Goal: Task Accomplishment & Management: Use online tool/utility

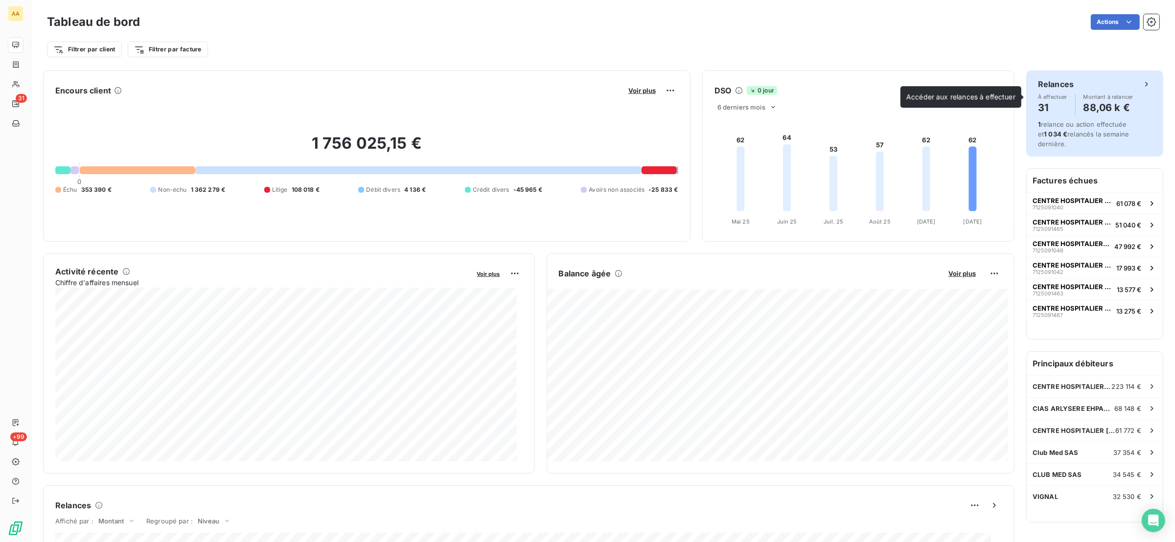
click at [1050, 97] on span "À effectuer" at bounding box center [1052, 97] width 29 height 6
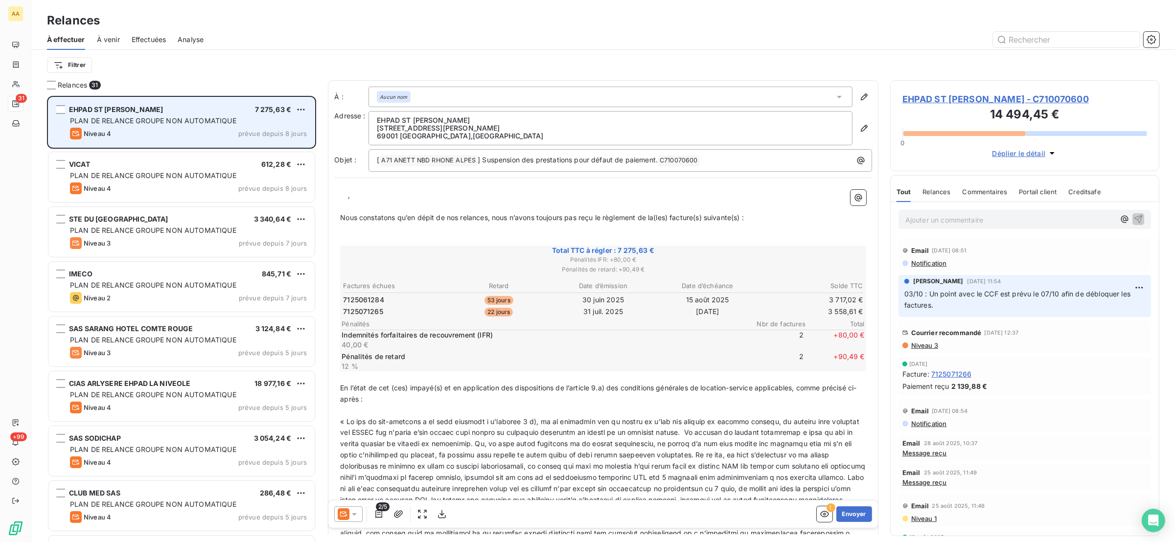
scroll to position [436, 258]
click at [301, 112] on html "AA 31 +99 Relances À effectuer À venir Effectuées Analyse Filtrer Relances 31 E…" at bounding box center [587, 271] width 1175 height 542
click at [278, 146] on div "Passer cette action" at bounding box center [259, 147] width 88 height 16
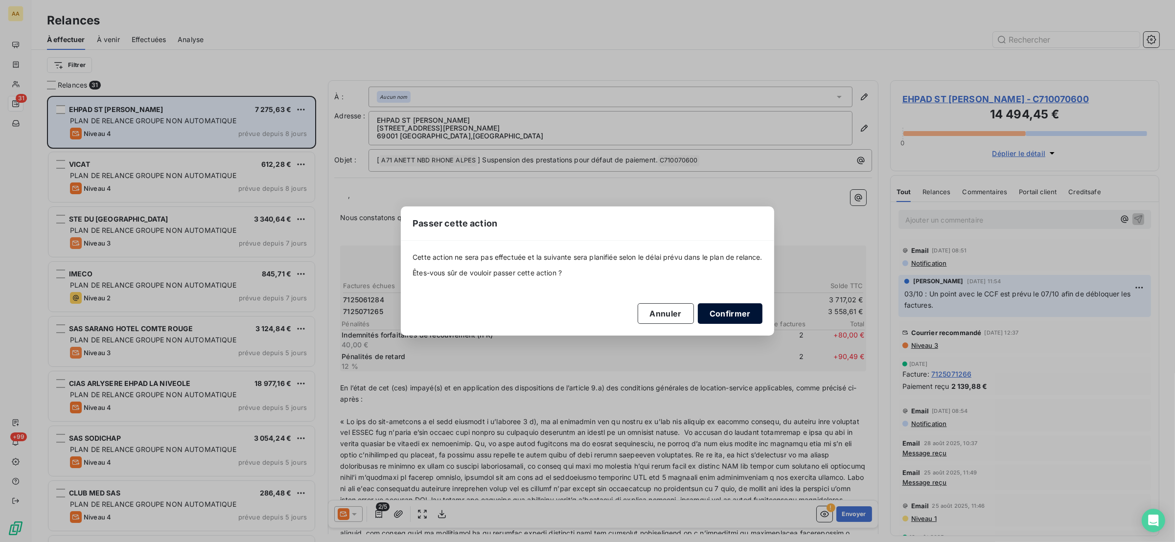
click at [731, 314] on button "Confirmer" at bounding box center [730, 313] width 65 height 21
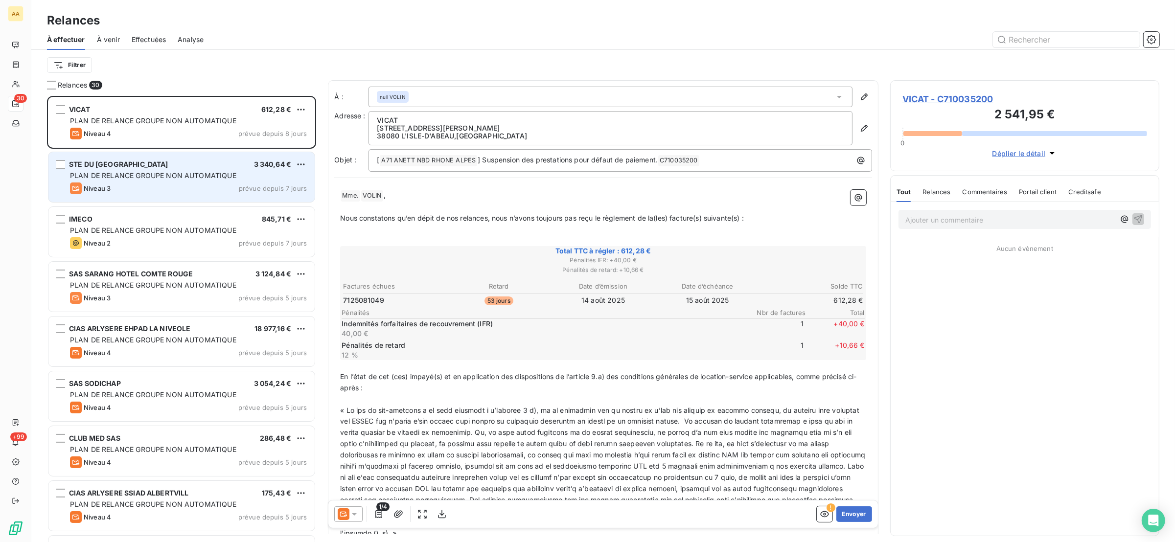
click at [229, 183] on div "Niveau 3 prévue depuis 7 jours" at bounding box center [188, 188] width 237 height 12
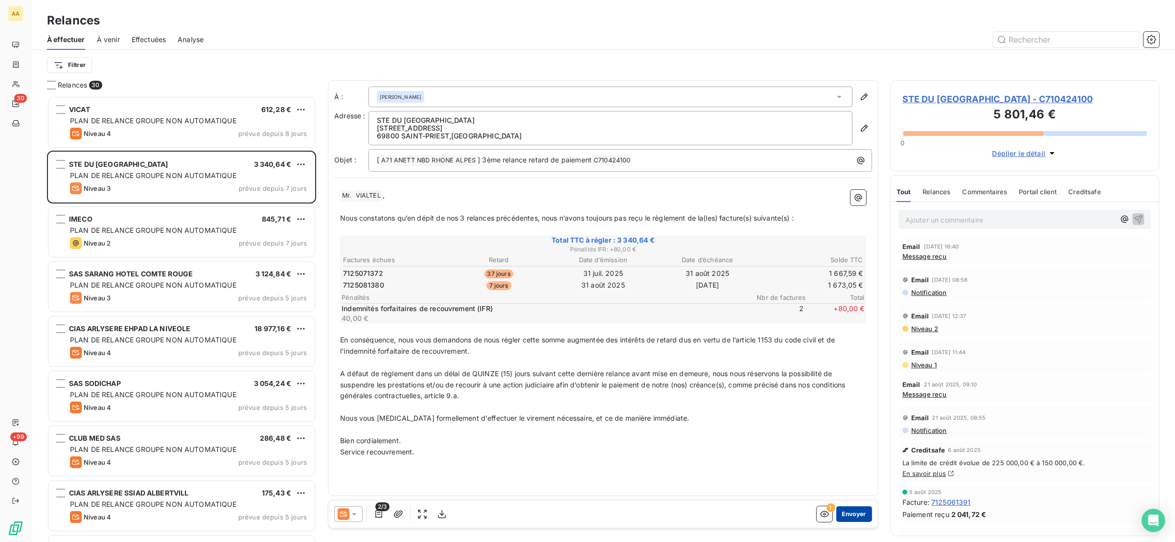
click at [859, 514] on button "Envoyer" at bounding box center [854, 514] width 36 height 16
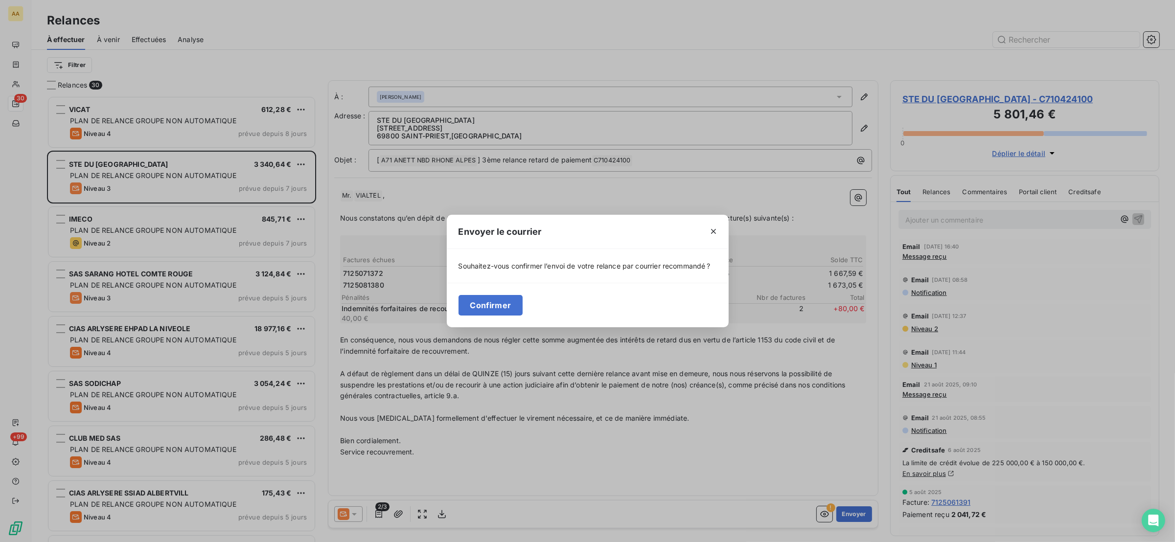
click at [505, 293] on div "Confirmer" at bounding box center [588, 305] width 282 height 45
click at [508, 300] on button "Confirmer" at bounding box center [490, 305] width 65 height 21
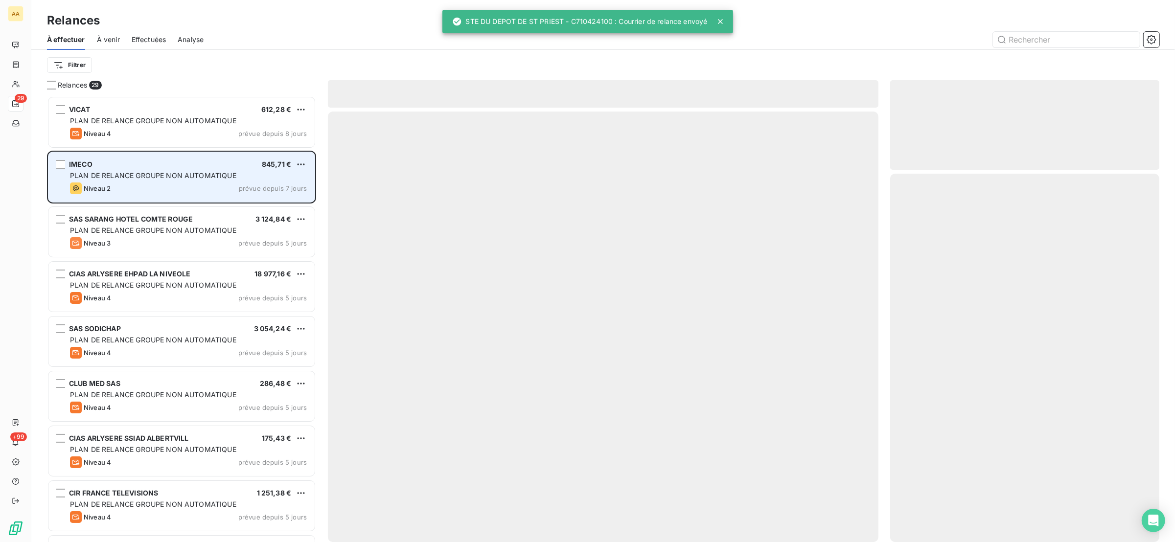
click at [248, 182] on div "Niveau 2 prévue depuis 7 jours" at bounding box center [188, 188] width 237 height 12
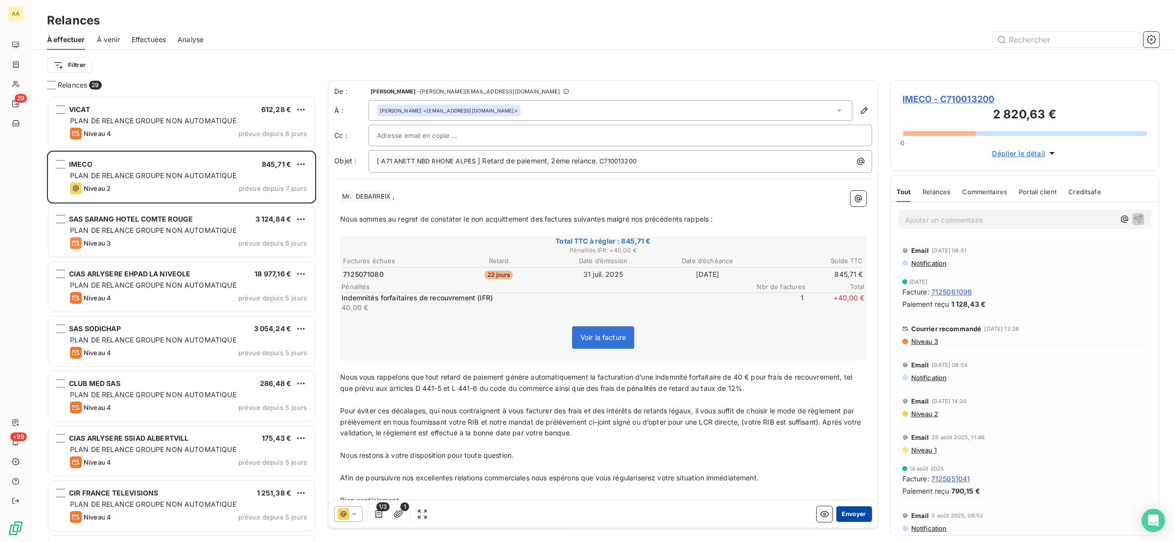
click at [843, 515] on button "Envoyer" at bounding box center [854, 514] width 36 height 16
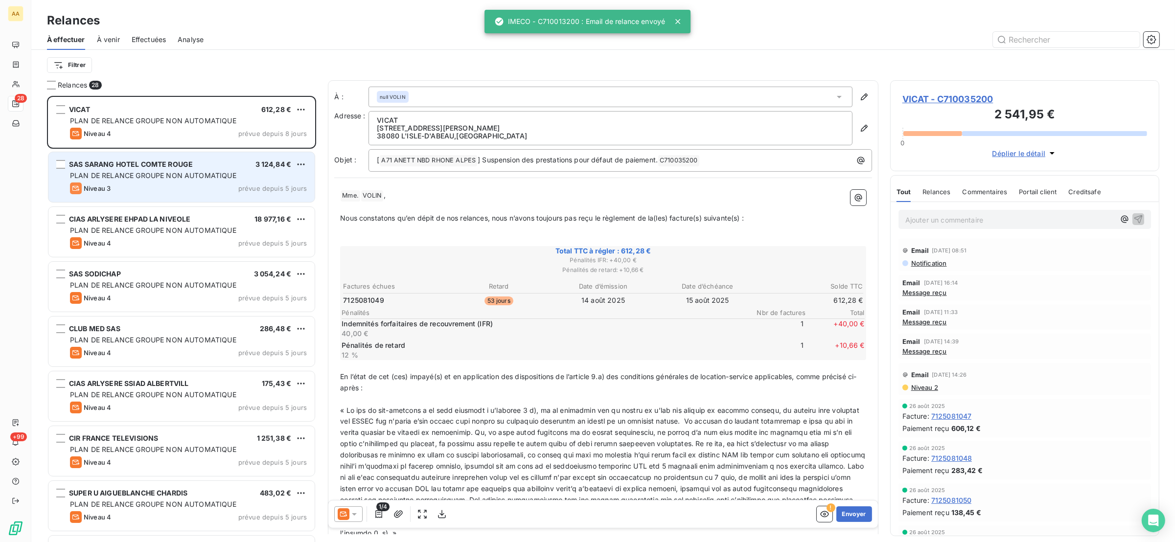
click at [167, 187] on div "Niveau 3 prévue depuis 5 jours" at bounding box center [188, 188] width 237 height 12
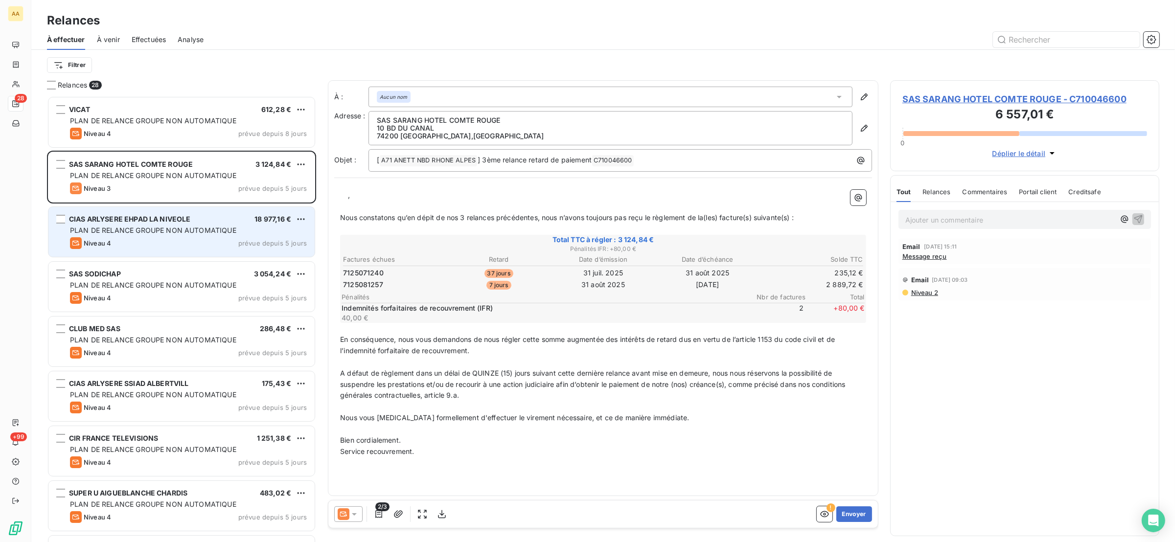
click at [160, 243] on div "Niveau 4 prévue depuis 5 jours" at bounding box center [188, 243] width 237 height 12
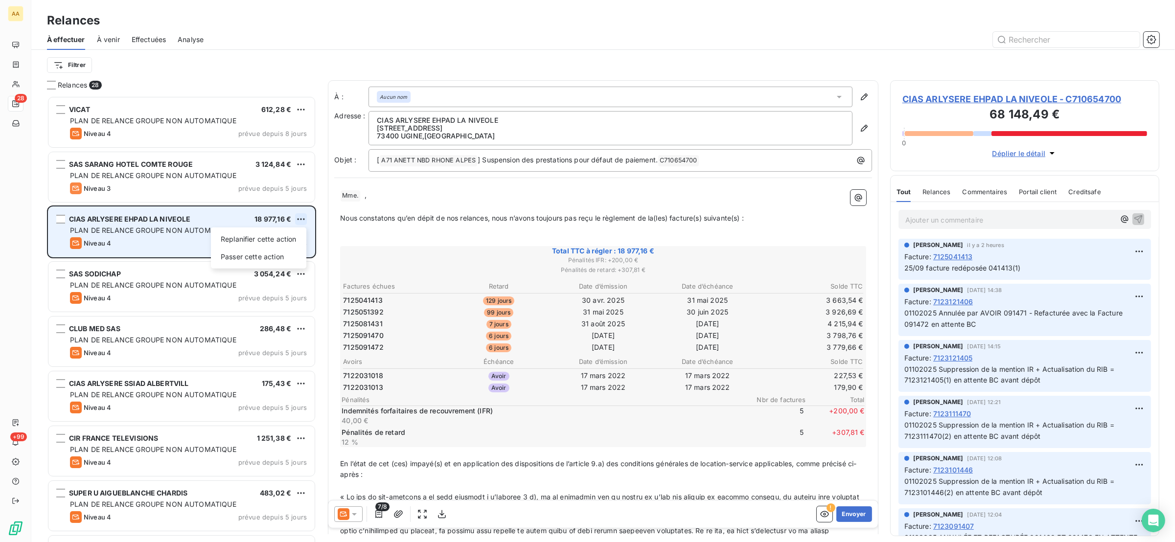
click at [299, 218] on html "AA 28 +99 Relances À effectuer À venir Effectuées Analyse Filtrer Relances 28 V…" at bounding box center [587, 271] width 1175 height 542
click at [277, 256] on div "Passer cette action" at bounding box center [259, 257] width 88 height 16
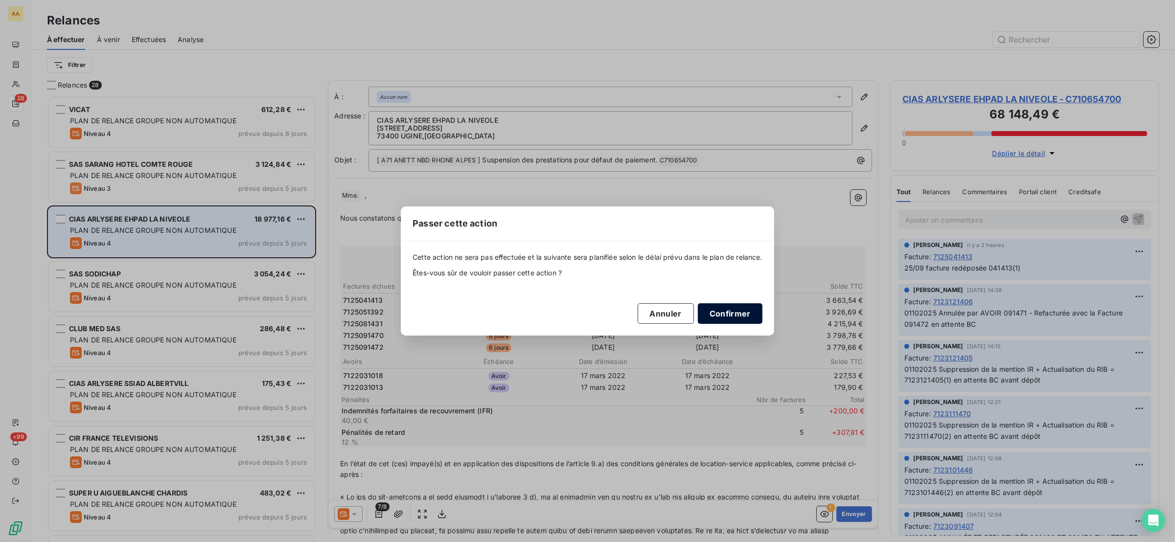
click at [726, 310] on button "Confirmer" at bounding box center [730, 313] width 65 height 21
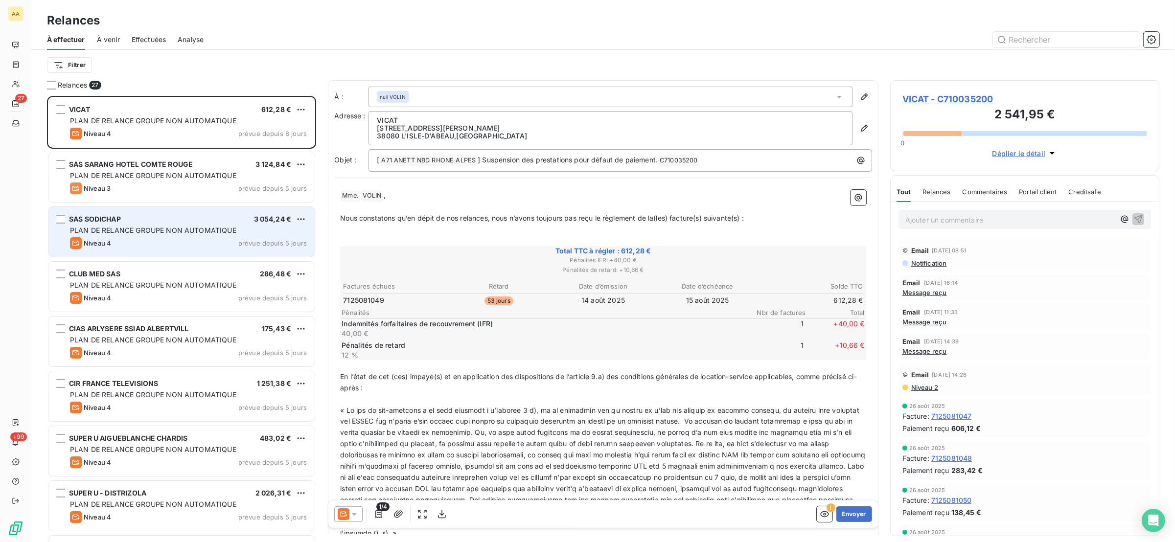
click at [165, 231] on span "PLAN DE RELANCE GROUPE NON AUTOMATIQUE" at bounding box center [153, 230] width 166 height 8
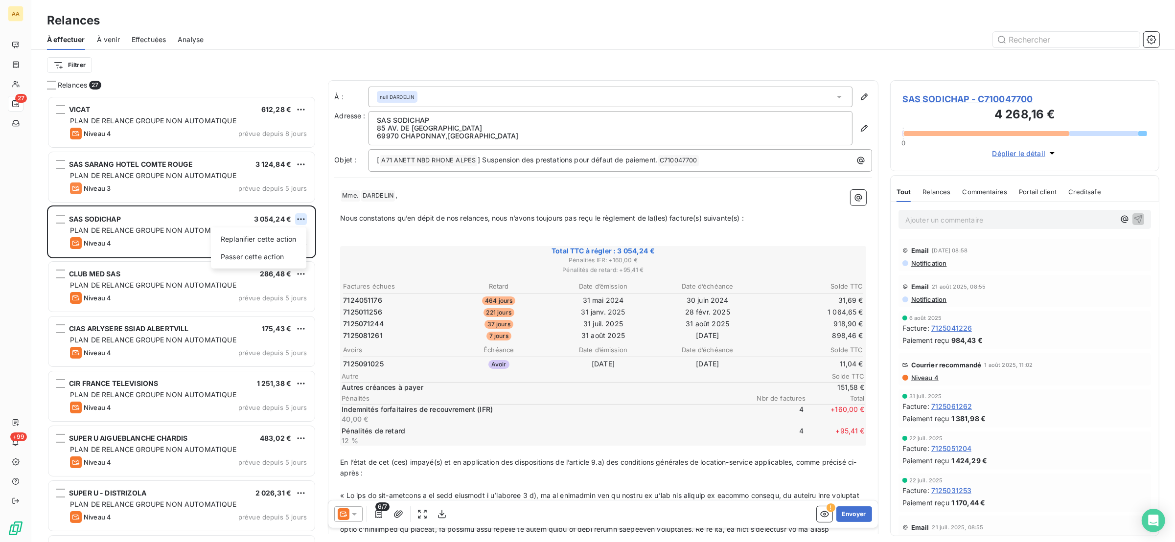
click at [302, 215] on html "AA 27 +99 Relances À effectuer À venir Effectuées Analyse Filtrer Relances 27 V…" at bounding box center [587, 271] width 1175 height 542
click at [284, 253] on div "Passer cette action" at bounding box center [259, 257] width 88 height 16
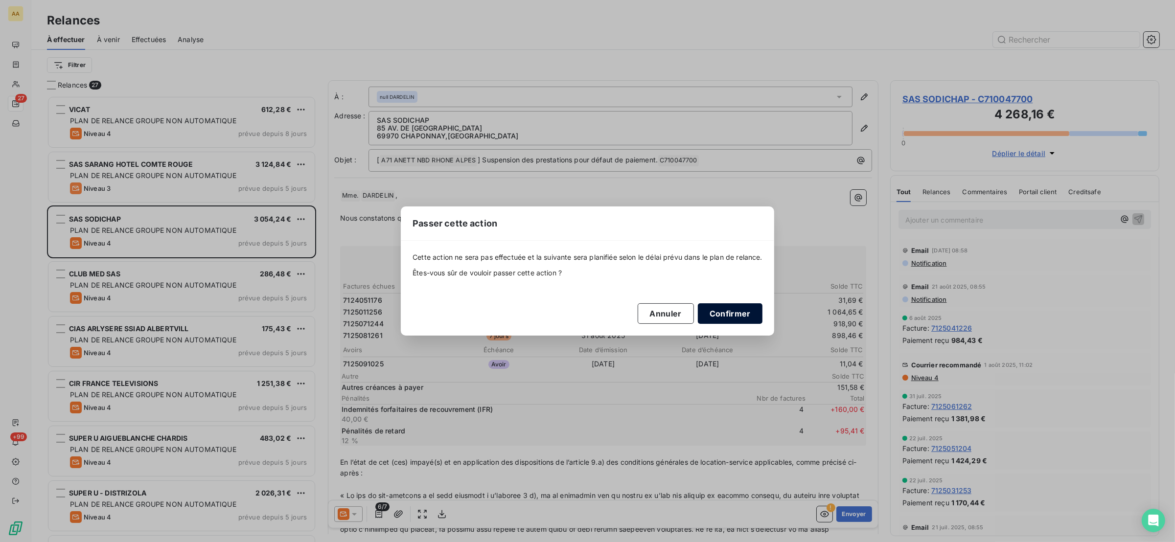
click at [725, 319] on button "Confirmer" at bounding box center [730, 313] width 65 height 21
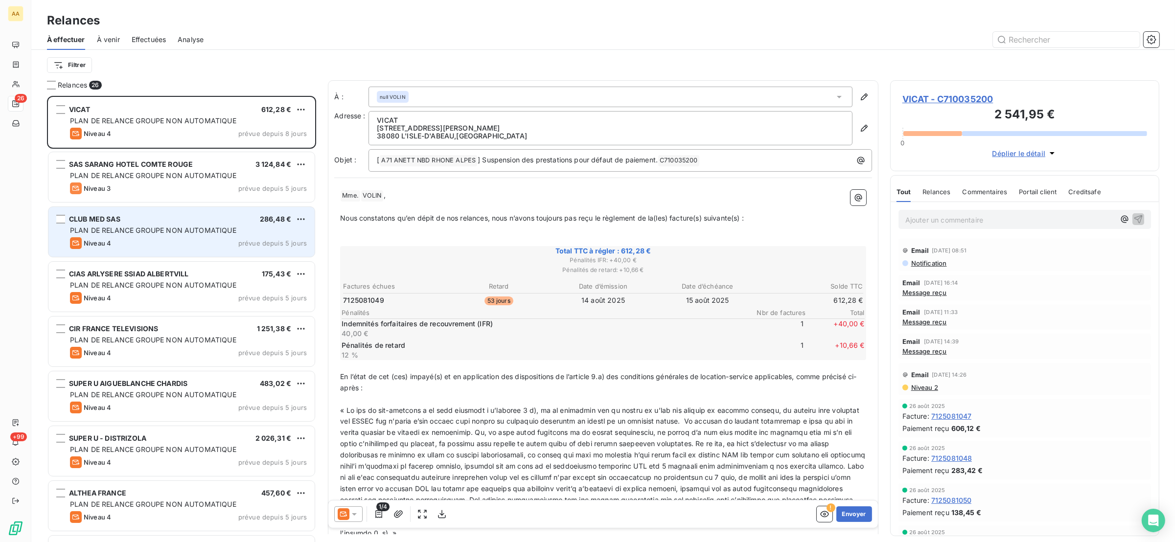
click at [182, 239] on div "Niveau 4 prévue depuis 5 jours" at bounding box center [188, 243] width 237 height 12
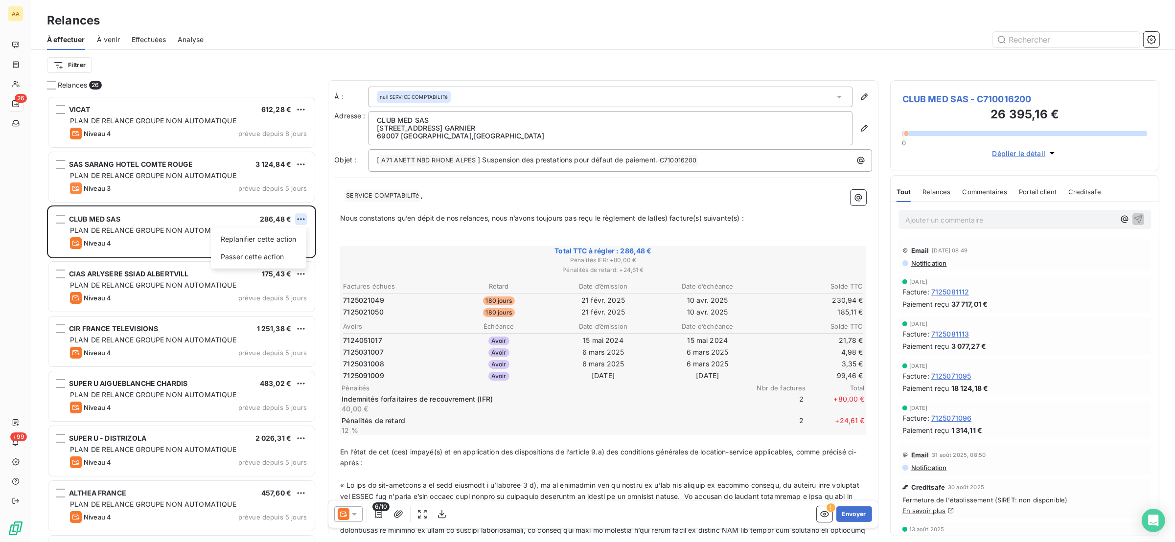
click at [299, 218] on html "AA 26 +99 Relances À effectuer À venir Effectuées Analyse Filtrer Relances 26 V…" at bounding box center [587, 271] width 1175 height 542
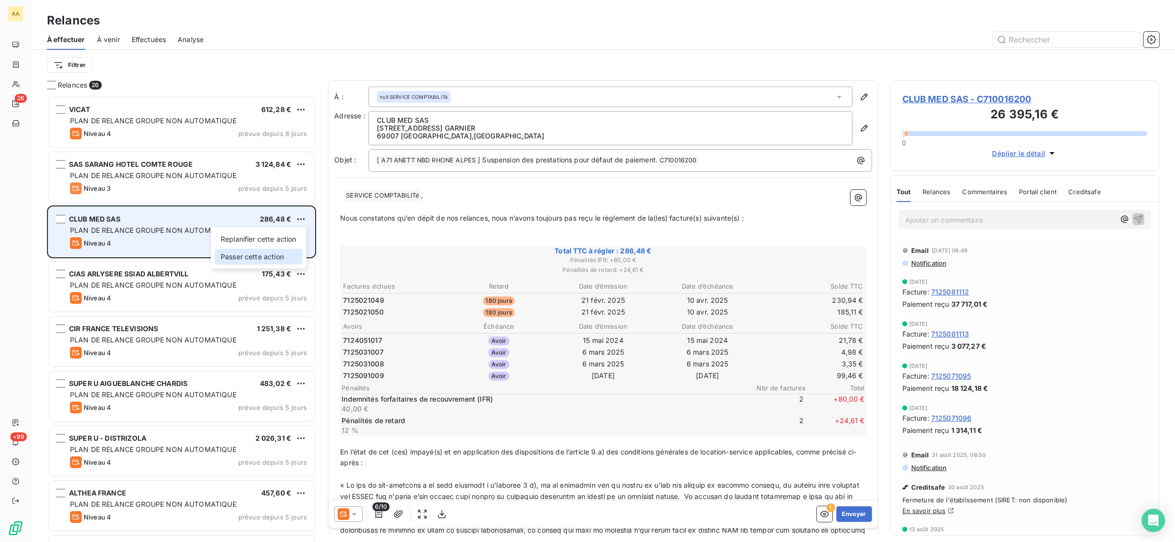
click at [292, 254] on div "Passer cette action" at bounding box center [259, 257] width 88 height 16
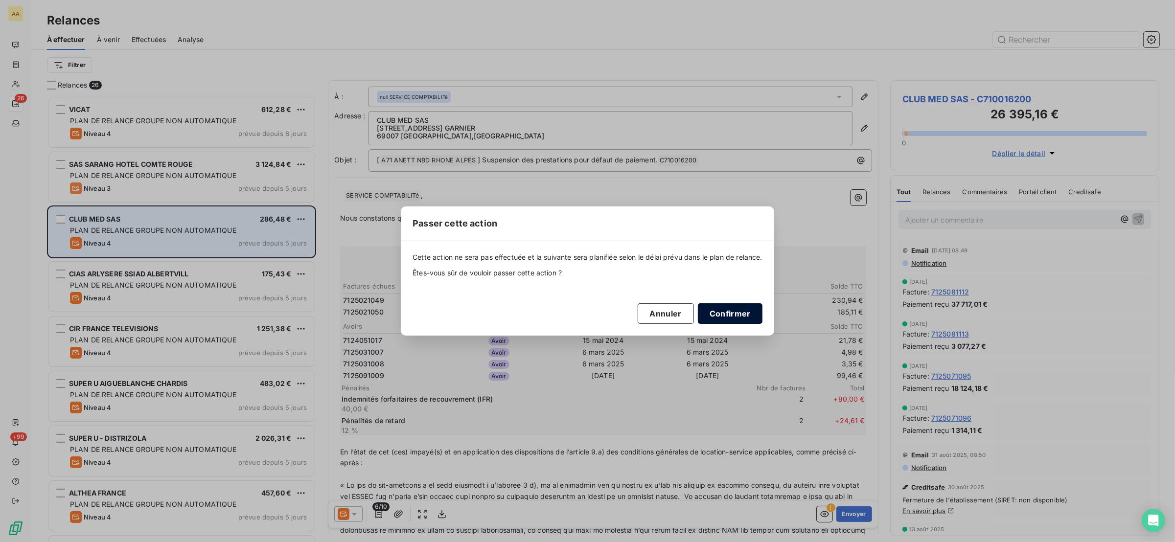
click at [721, 313] on button "Confirmer" at bounding box center [730, 313] width 65 height 21
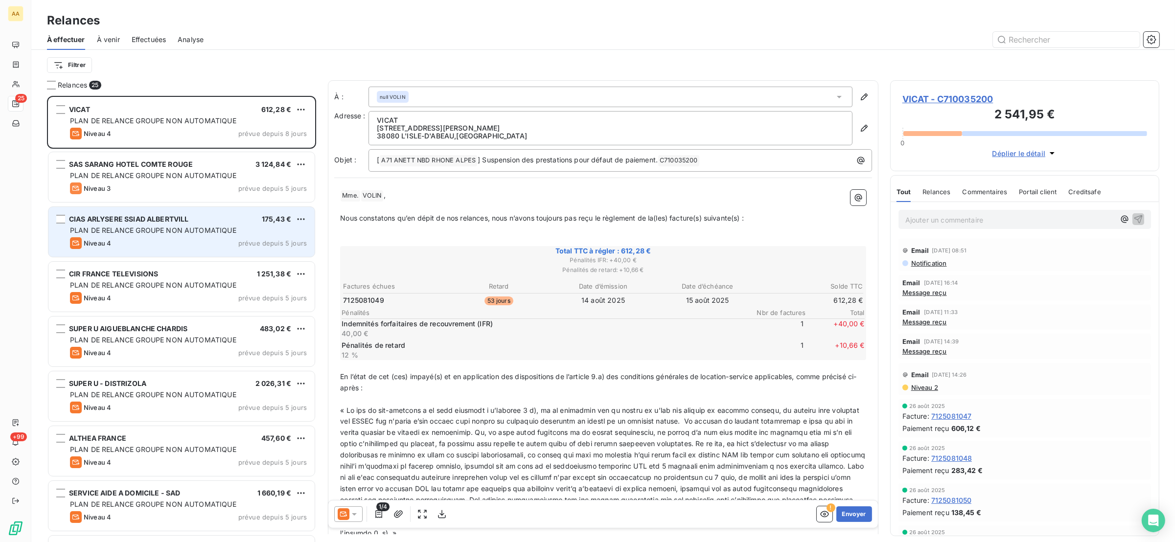
click at [182, 226] on span "PLAN DE RELANCE GROUPE NON AUTOMATIQUE" at bounding box center [153, 230] width 166 height 8
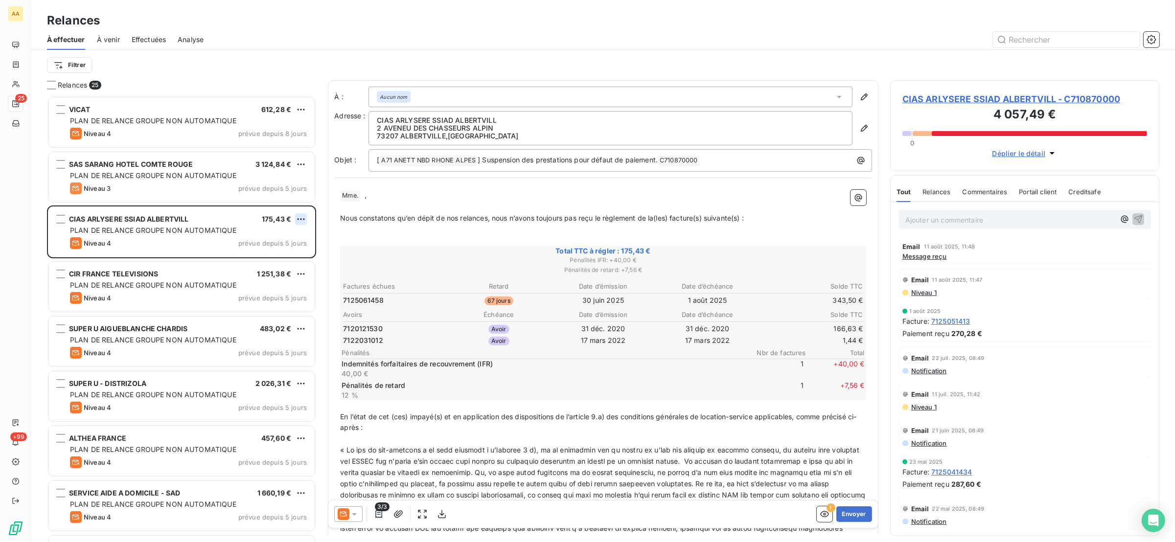
click at [297, 217] on html "AA 25 +99 Relances À effectuer À venir Effectuées Analyse Filtrer Relances 25 V…" at bounding box center [587, 271] width 1175 height 542
click at [273, 253] on div "Passer cette action" at bounding box center [259, 257] width 88 height 16
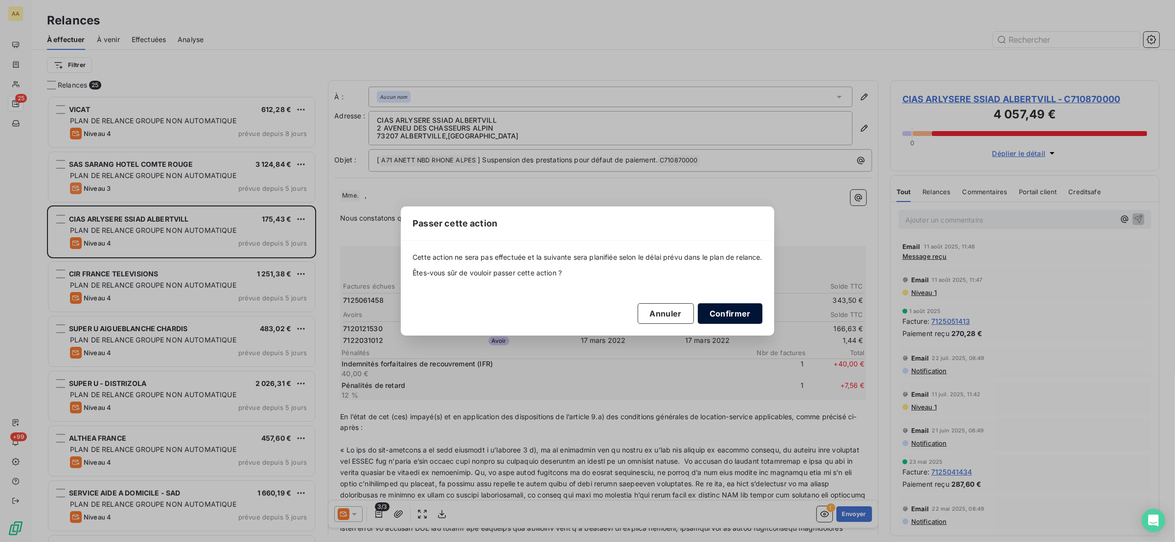
click at [716, 307] on button "Confirmer" at bounding box center [730, 313] width 65 height 21
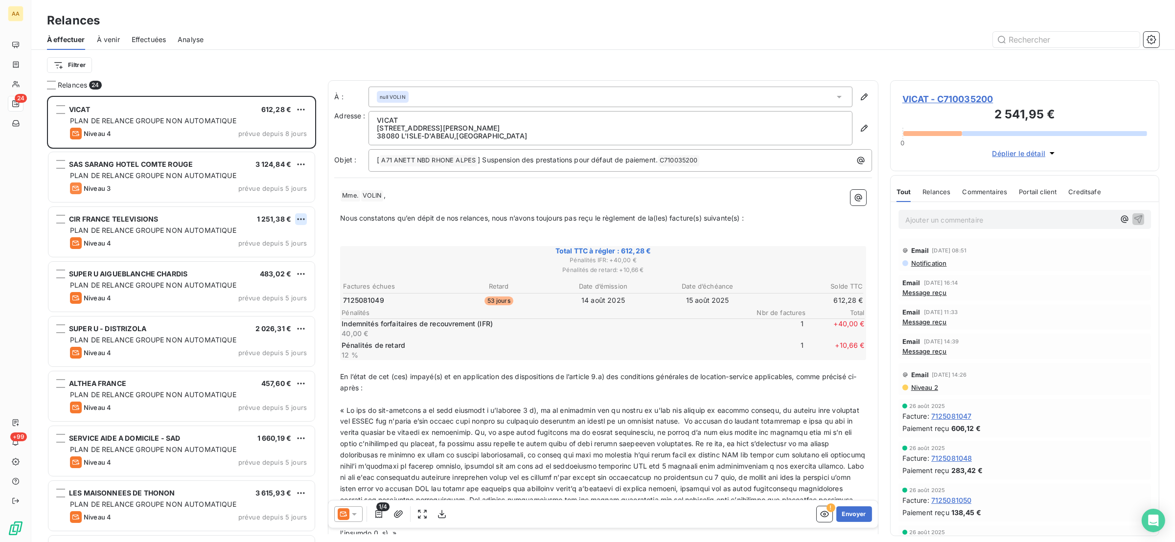
click at [300, 216] on html "AA 24 +99 Relances À effectuer À venir Effectuées Analyse Filtrer Relances 24 V…" at bounding box center [587, 271] width 1175 height 542
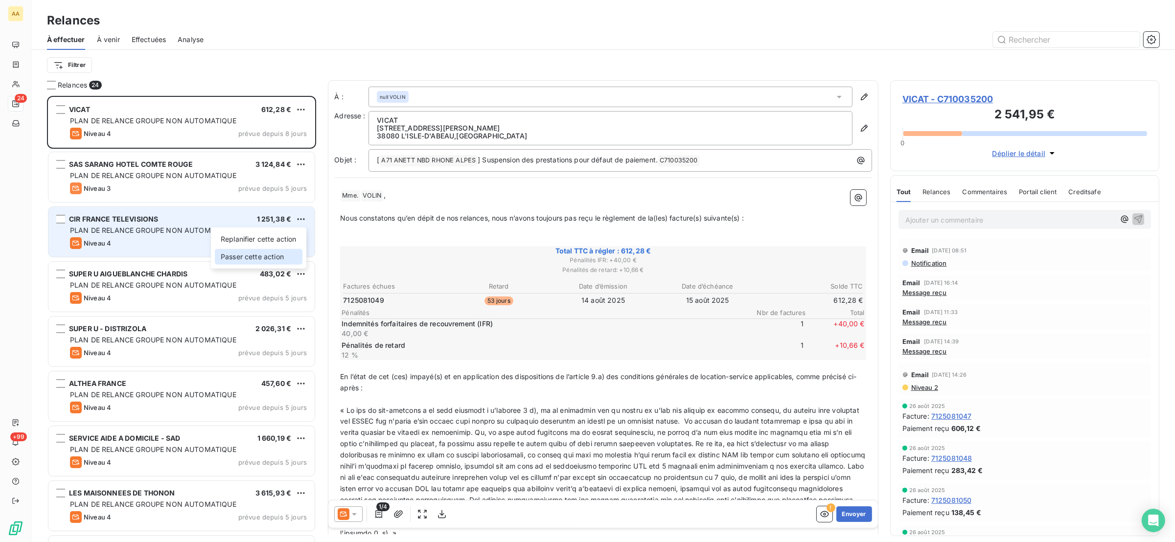
click at [289, 254] on div "Passer cette action" at bounding box center [259, 257] width 88 height 16
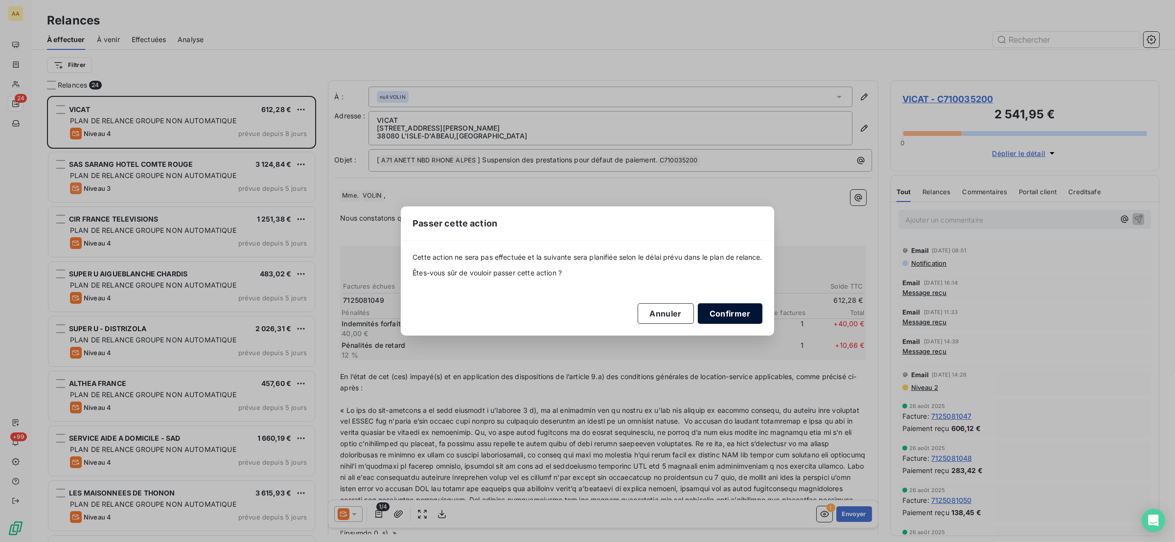
click at [722, 311] on button "Confirmer" at bounding box center [730, 313] width 65 height 21
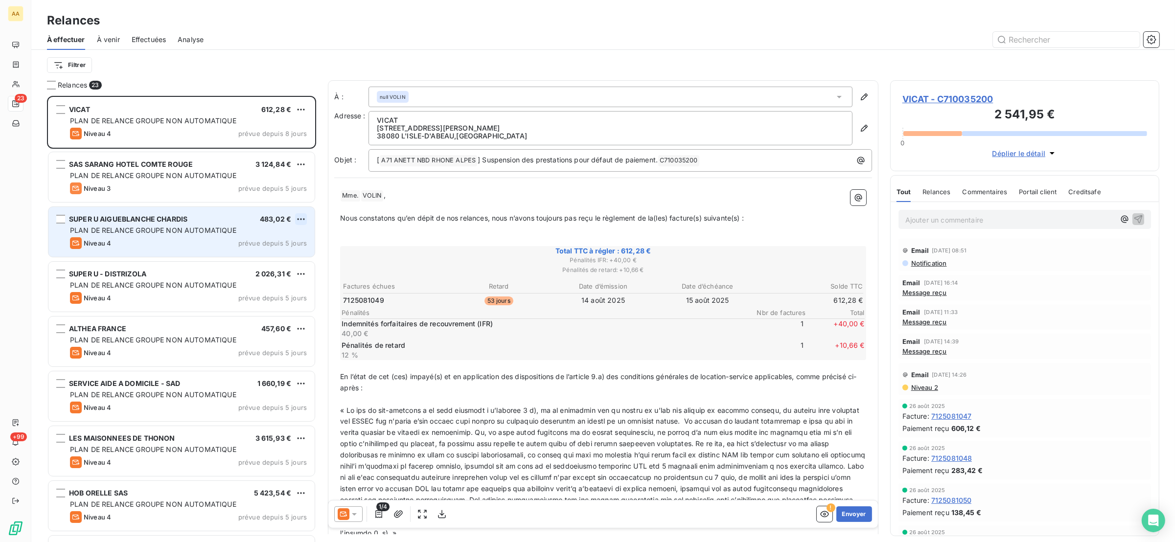
click at [301, 215] on html "AA 23 +99 Relances À effectuer À venir Effectuées Analyse Filtrer Relances 23 V…" at bounding box center [587, 271] width 1175 height 542
click at [279, 253] on div "Passer cette action" at bounding box center [259, 257] width 88 height 16
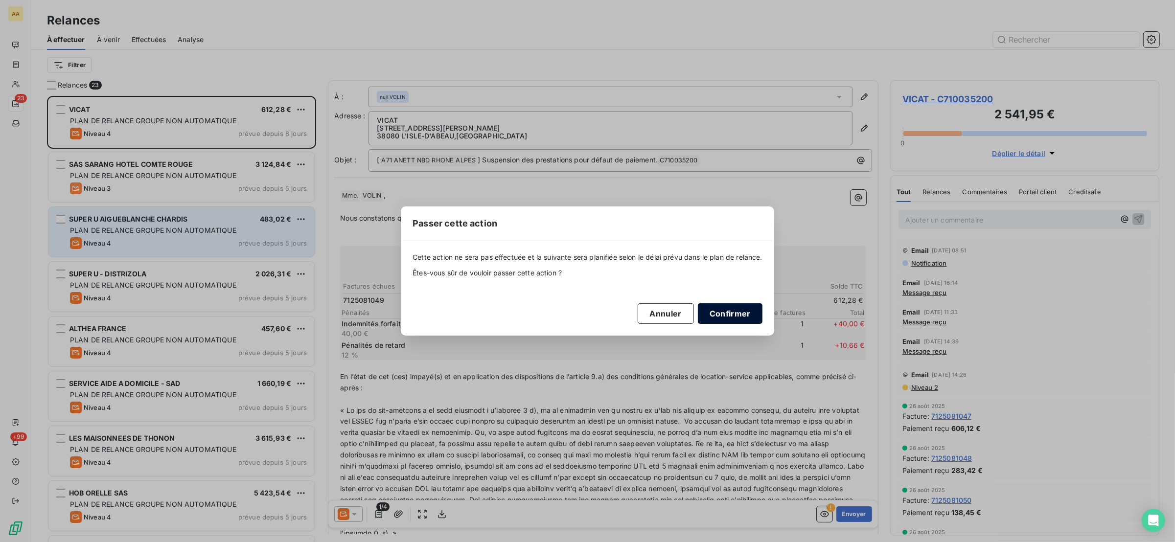
click at [742, 313] on button "Confirmer" at bounding box center [730, 313] width 65 height 21
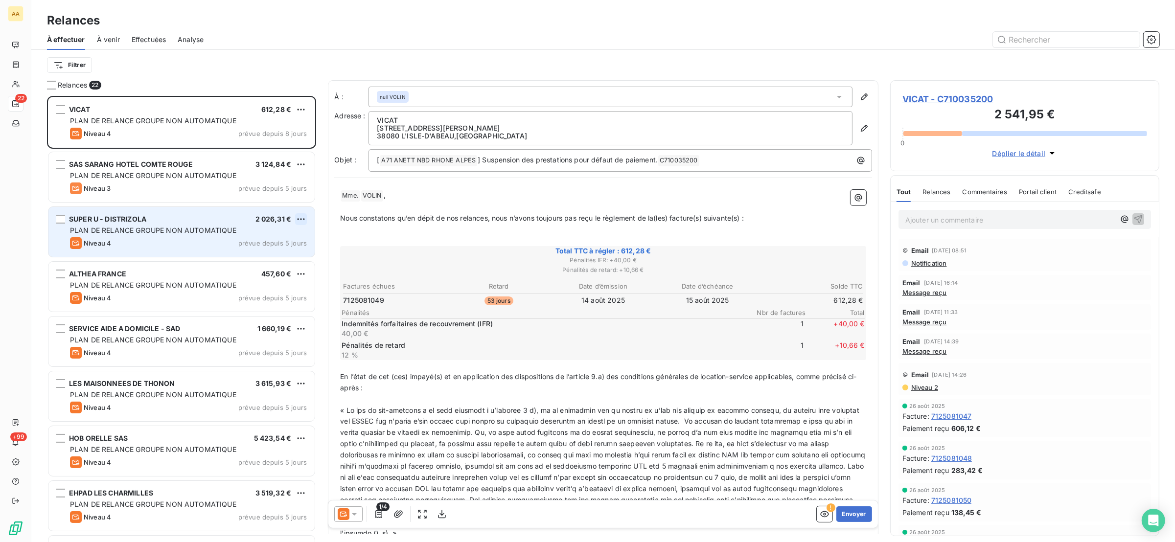
click at [302, 217] on html "AA 22 +99 Relances À effectuer À venir Effectuées Analyse Filtrer Relances 22 V…" at bounding box center [587, 271] width 1175 height 542
click at [284, 249] on div "Passer cette action" at bounding box center [259, 257] width 88 height 16
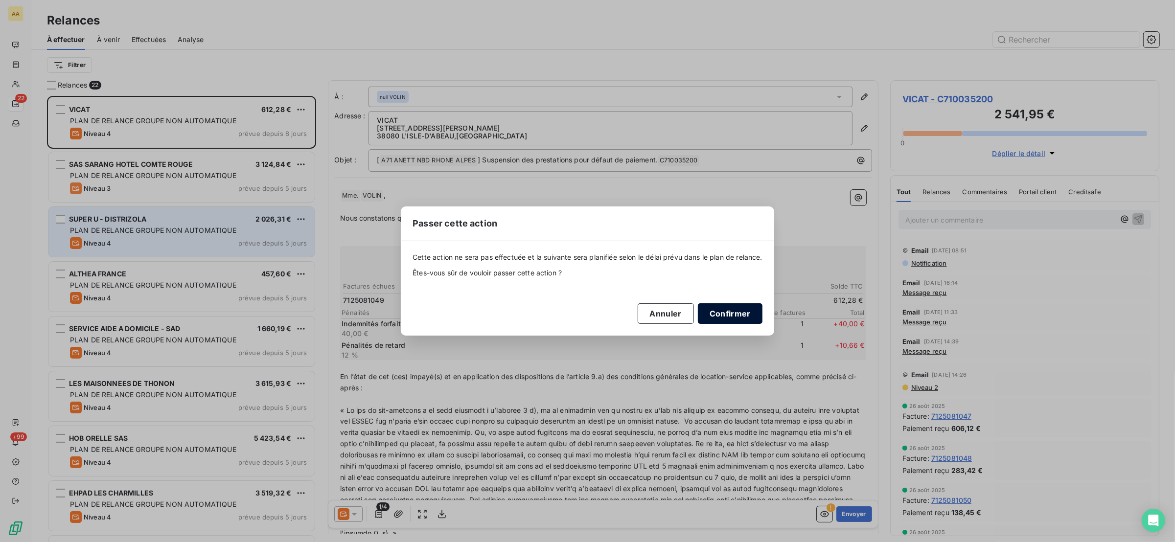
click at [730, 310] on button "Confirmer" at bounding box center [730, 313] width 65 height 21
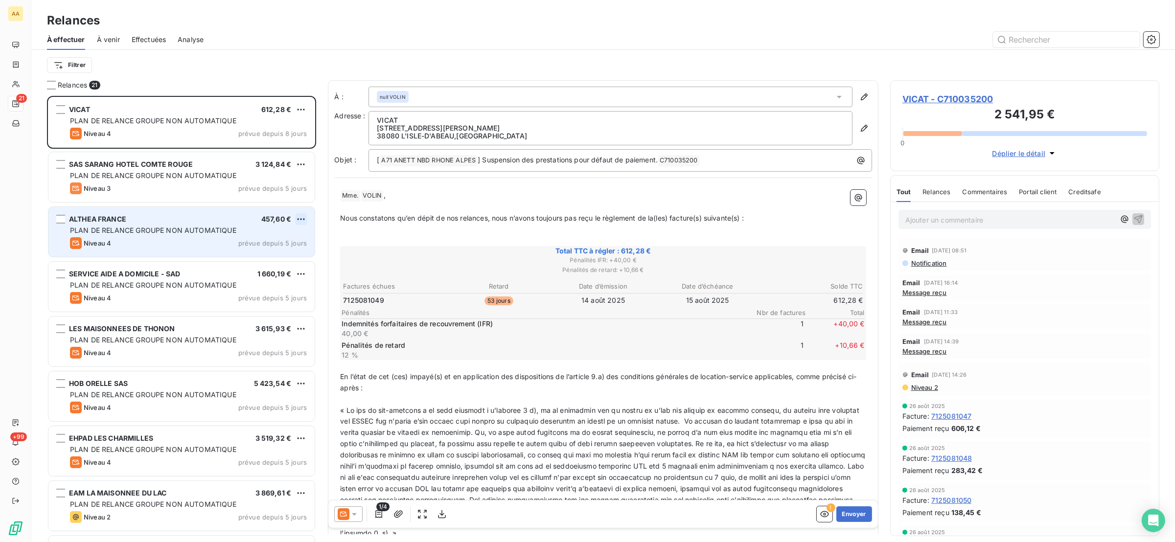
click at [300, 218] on html "AA 21 +99 Relances À effectuer À venir Effectuées Analyse Filtrer Relances 21 V…" at bounding box center [587, 271] width 1175 height 542
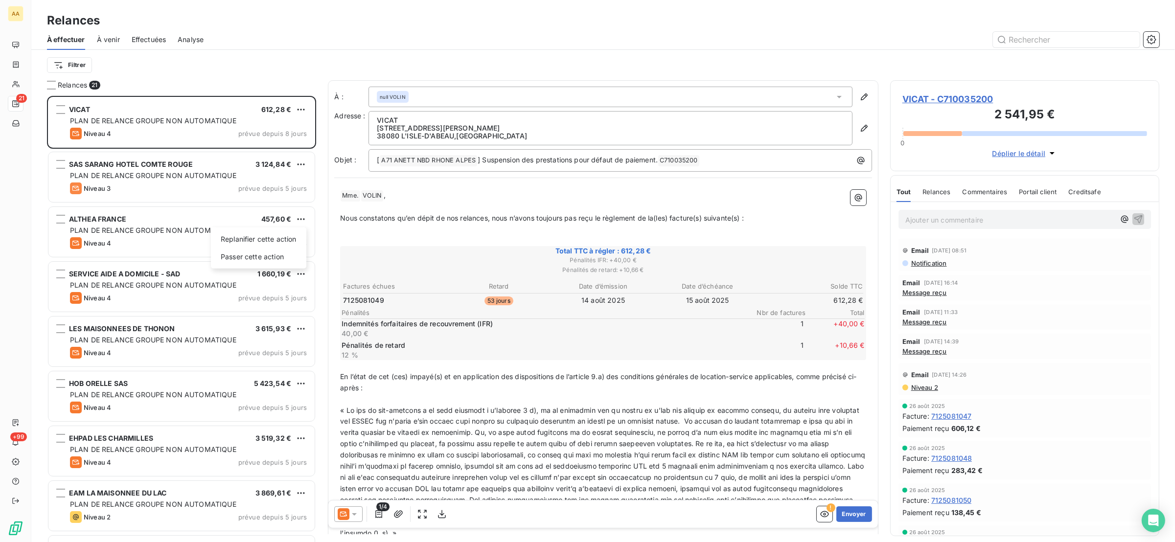
click at [131, 282] on html "AA 21 +99 Relances À effectuer À venir Effectuées Analyse Filtrer Relances 21 V…" at bounding box center [587, 271] width 1175 height 542
click at [131, 282] on span "PLAN DE RELANCE GROUPE NON AUTOMATIQUE" at bounding box center [153, 285] width 166 height 8
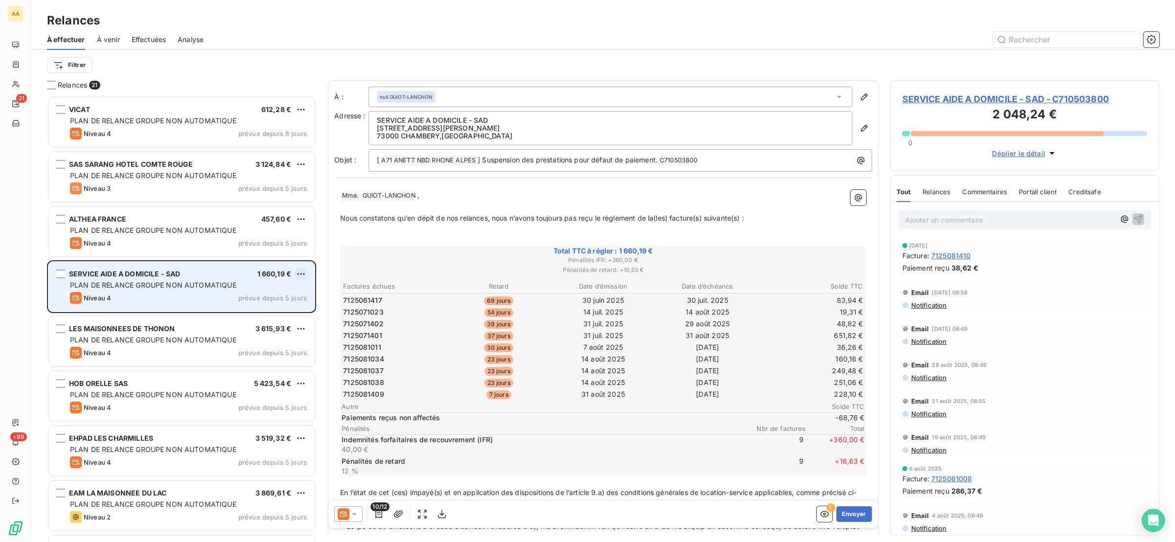
click at [303, 272] on html "AA 21 +99 Relances À effectuer À venir Effectuées Analyse Filtrer Relances 21 V…" at bounding box center [587, 271] width 1175 height 542
click at [288, 312] on div "Passer cette action" at bounding box center [259, 311] width 88 height 16
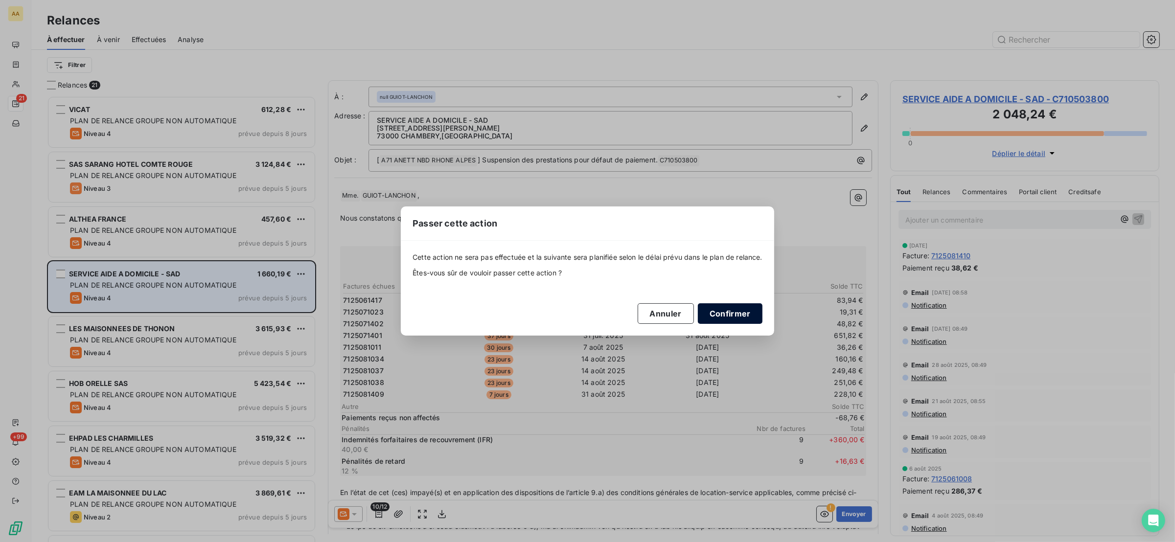
click at [712, 313] on button "Confirmer" at bounding box center [730, 313] width 65 height 21
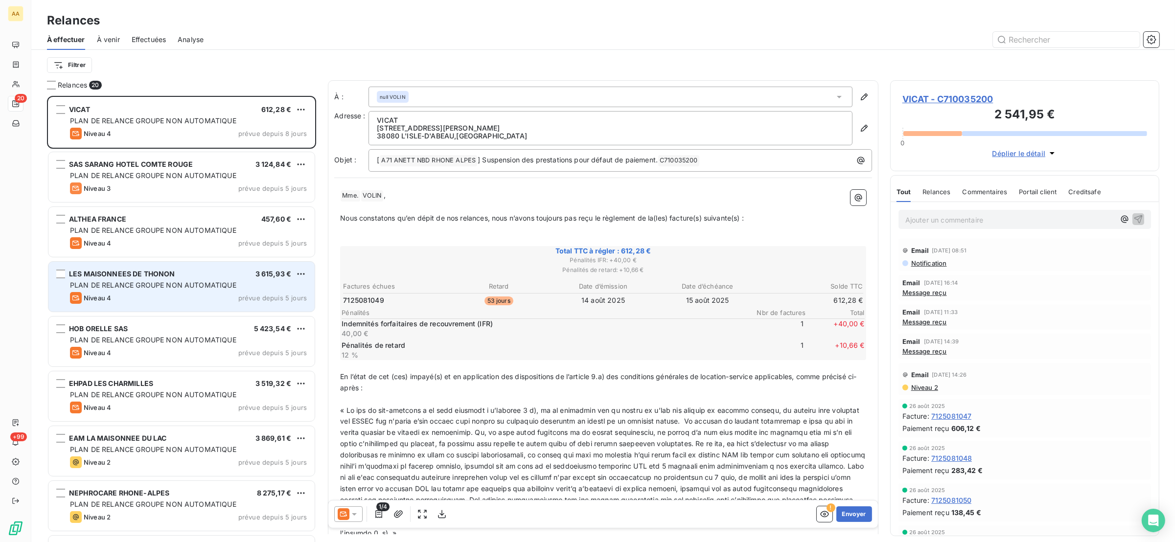
click at [199, 281] on span "PLAN DE RELANCE GROUPE NON AUTOMATIQUE" at bounding box center [153, 285] width 166 height 8
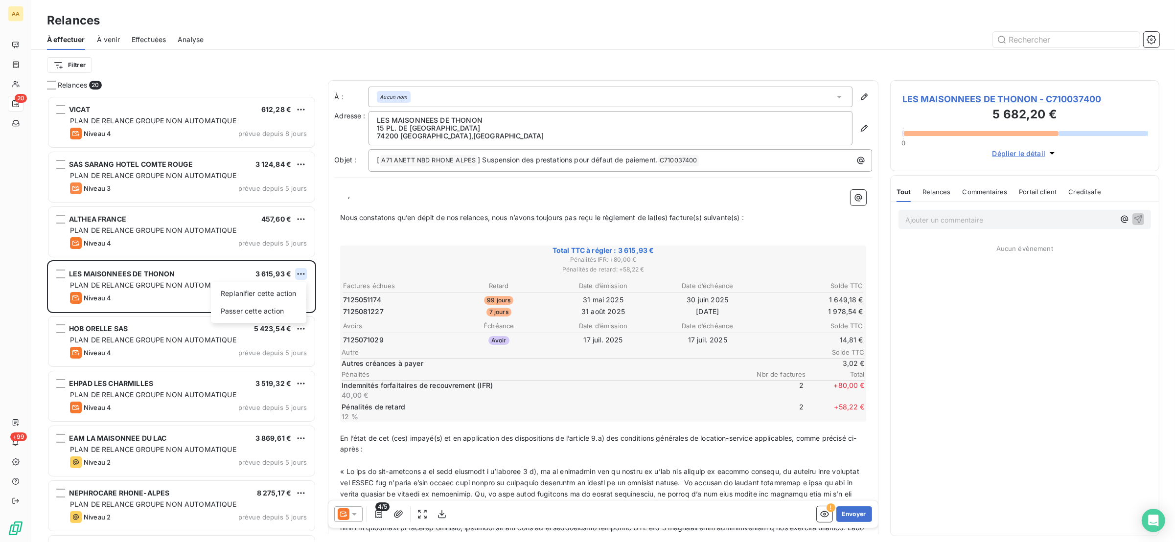
click at [301, 272] on html "AA 20 +99 Relances À effectuer À venir Effectuées Analyse Filtrer Relances 20 V…" at bounding box center [587, 271] width 1175 height 542
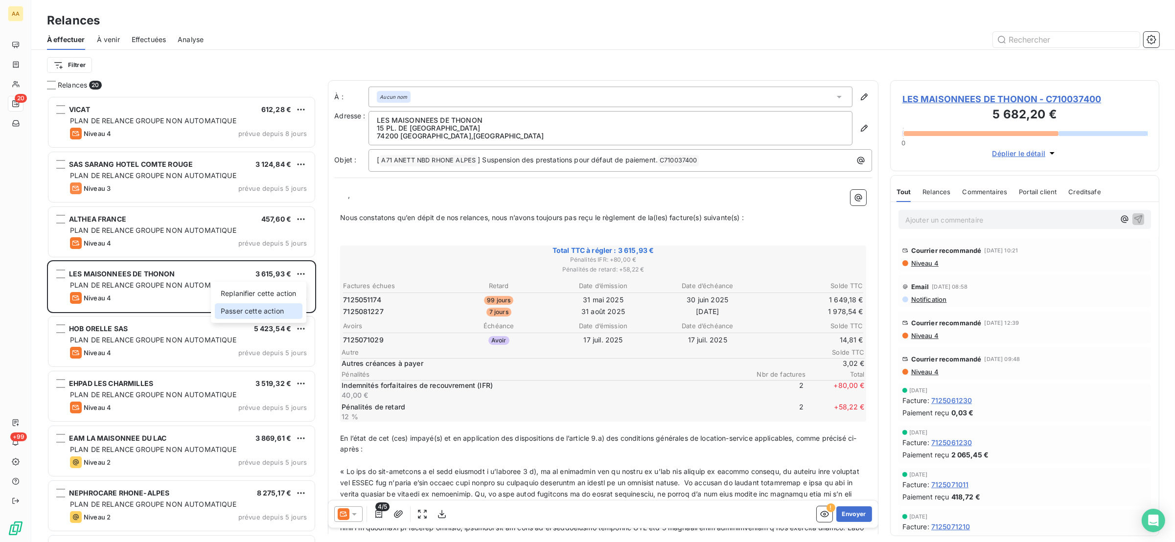
click at [287, 309] on div "Passer cette action" at bounding box center [259, 311] width 88 height 16
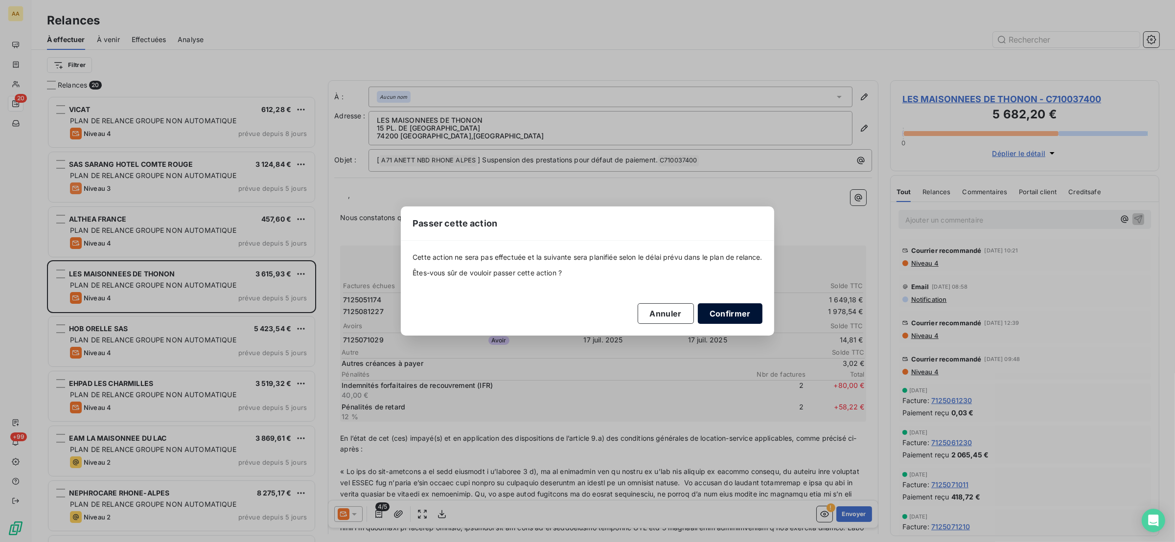
click at [715, 313] on button "Confirmer" at bounding box center [730, 313] width 65 height 21
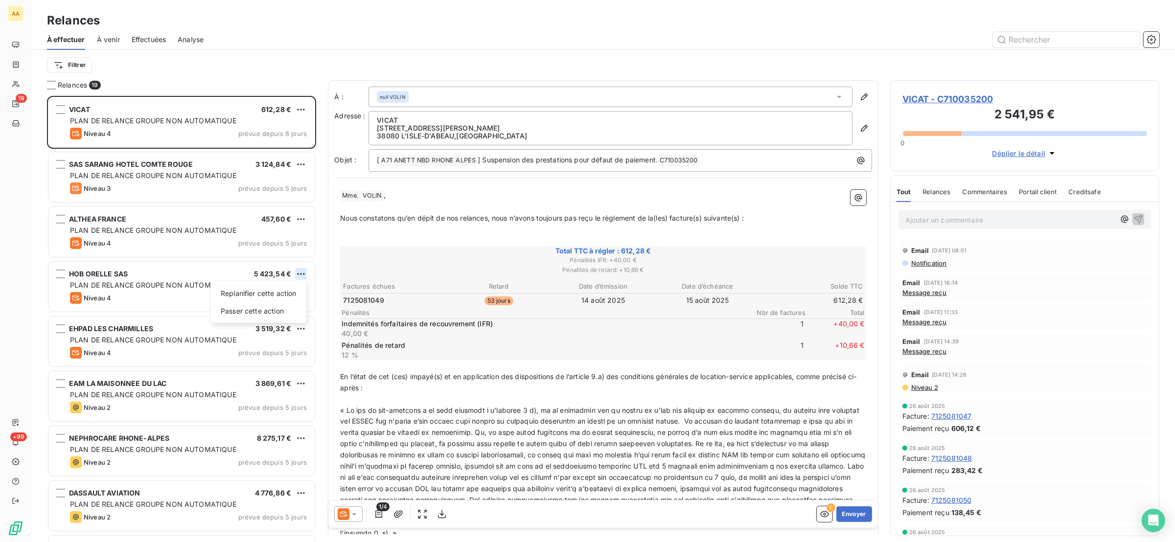
click at [299, 273] on html "AA 19 +99 Relances À effectuer À venir Effectuées Analyse Filtrer Relances 19 V…" at bounding box center [587, 271] width 1175 height 542
click at [277, 306] on div "Passer cette action" at bounding box center [259, 311] width 88 height 16
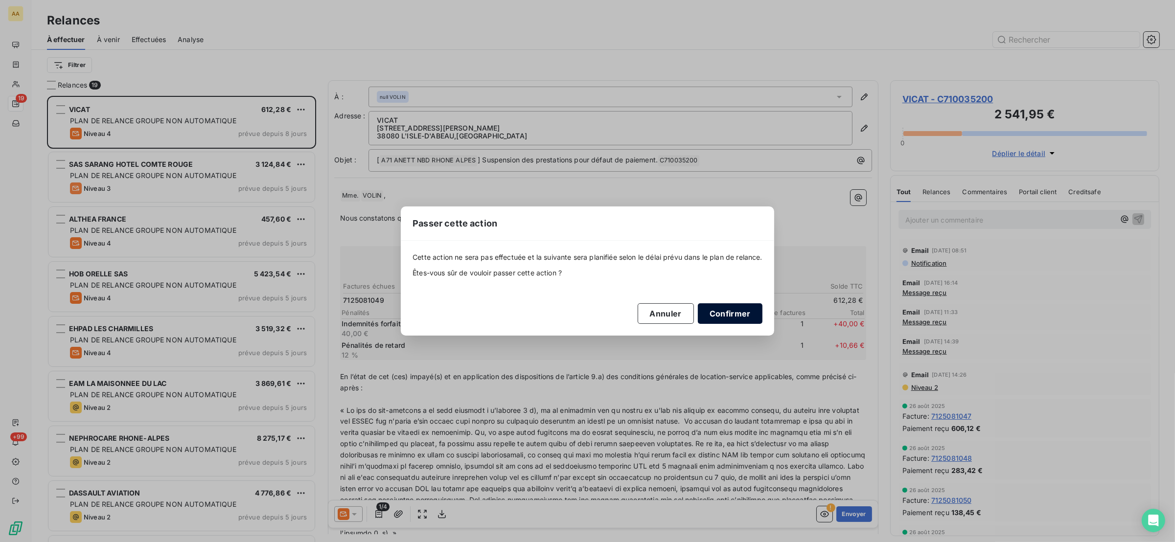
click at [732, 312] on button "Confirmer" at bounding box center [730, 313] width 65 height 21
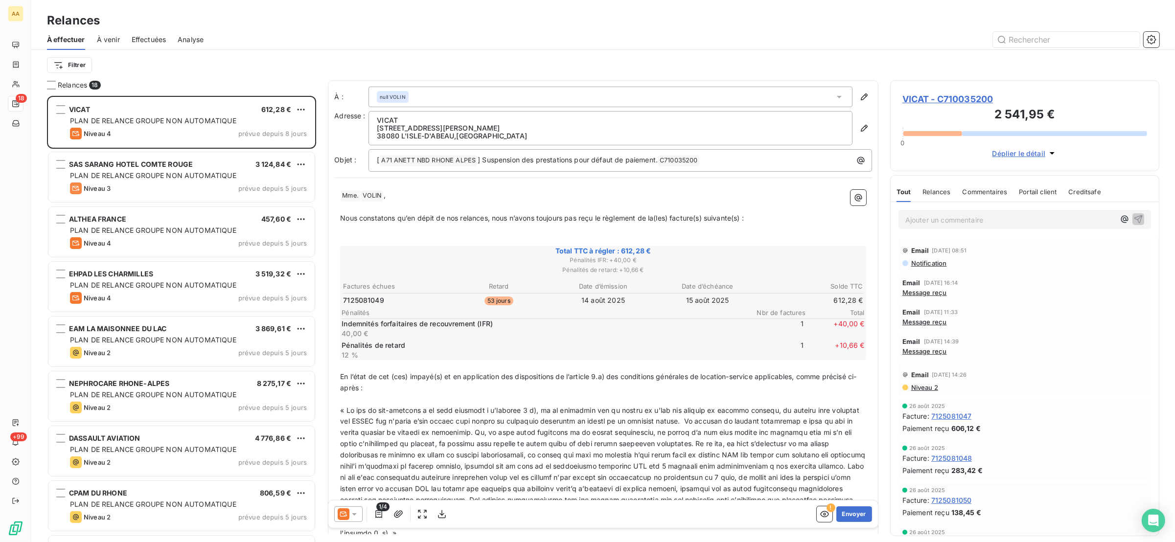
click at [294, 272] on div "EHPAD LES CHARMILLES 3 519,32 €" at bounding box center [188, 274] width 237 height 9
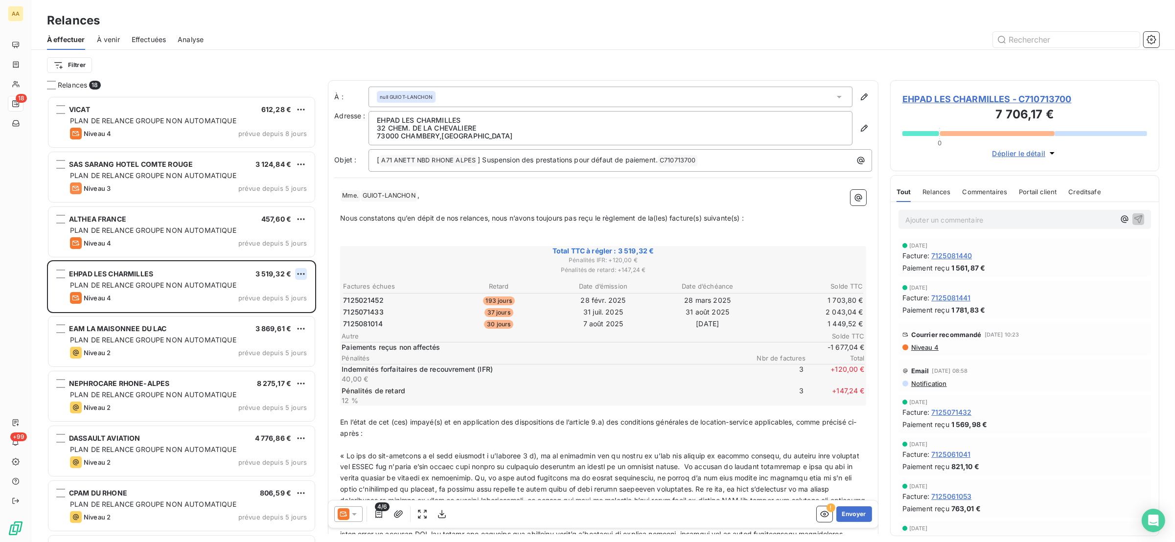
click at [299, 273] on html "AA 18 +99 Relances À effectuer À venir Effectuées Analyse Filtrer Relances 18 V…" at bounding box center [587, 271] width 1175 height 542
click at [277, 312] on div "Passer cette action" at bounding box center [259, 311] width 88 height 16
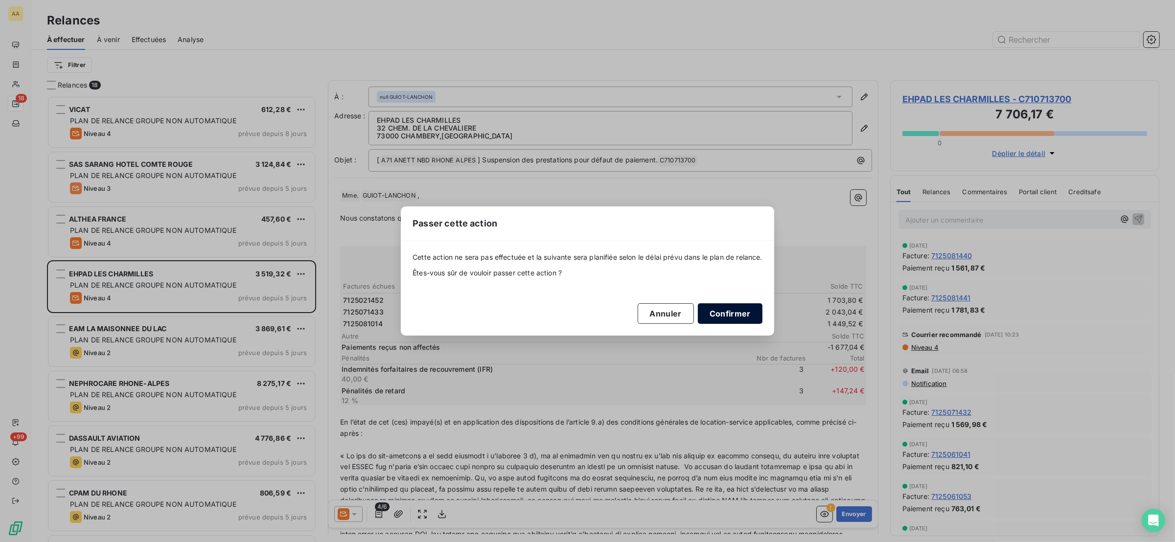
click at [725, 312] on button "Confirmer" at bounding box center [730, 313] width 65 height 21
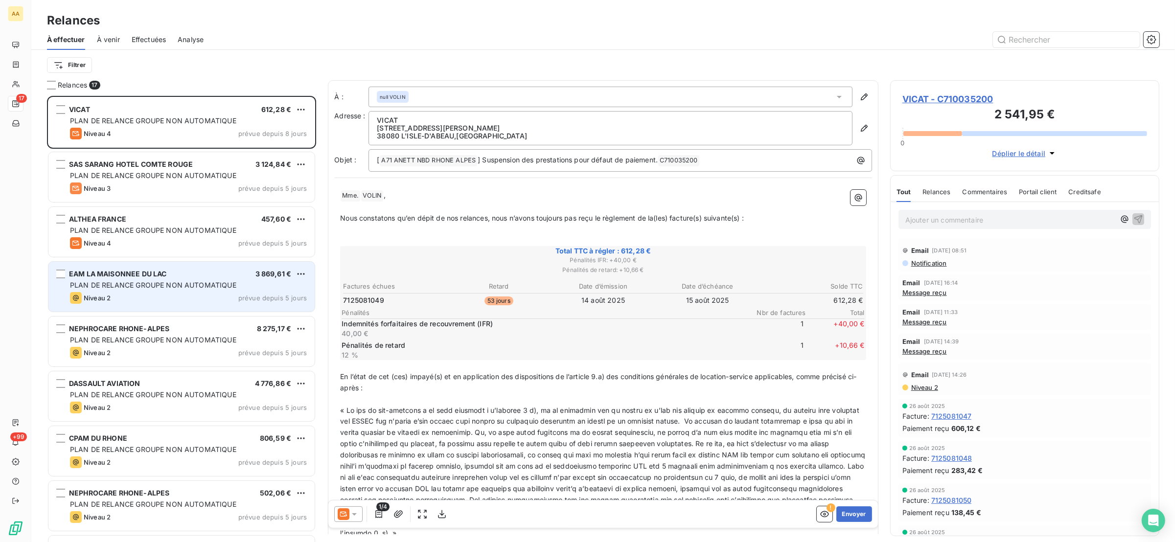
click at [216, 284] on span "PLAN DE RELANCE GROUPE NON AUTOMATIQUE" at bounding box center [153, 285] width 166 height 8
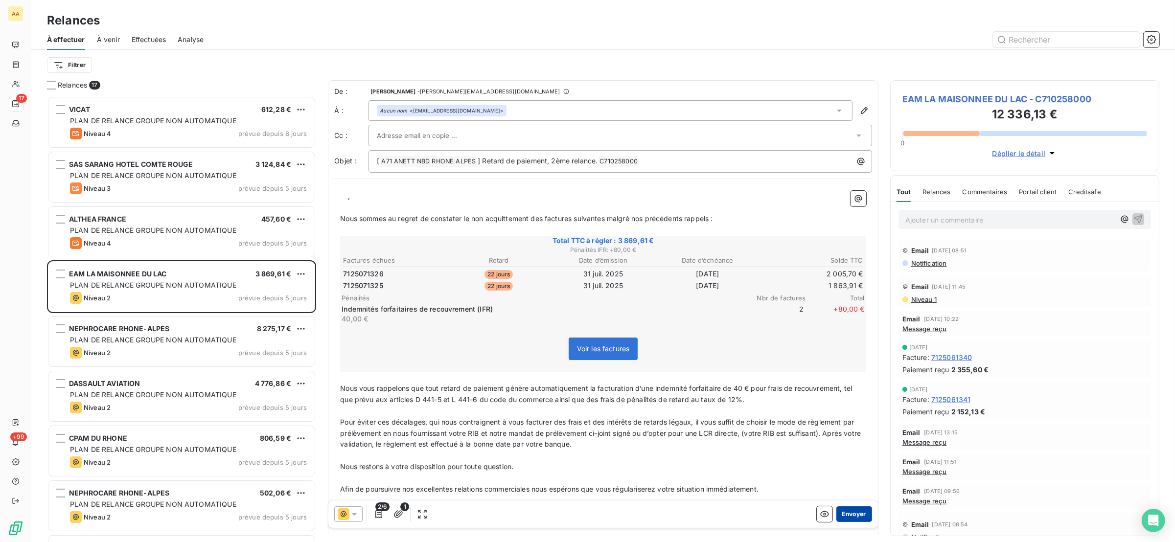
click at [848, 518] on button "Envoyer" at bounding box center [854, 514] width 36 height 16
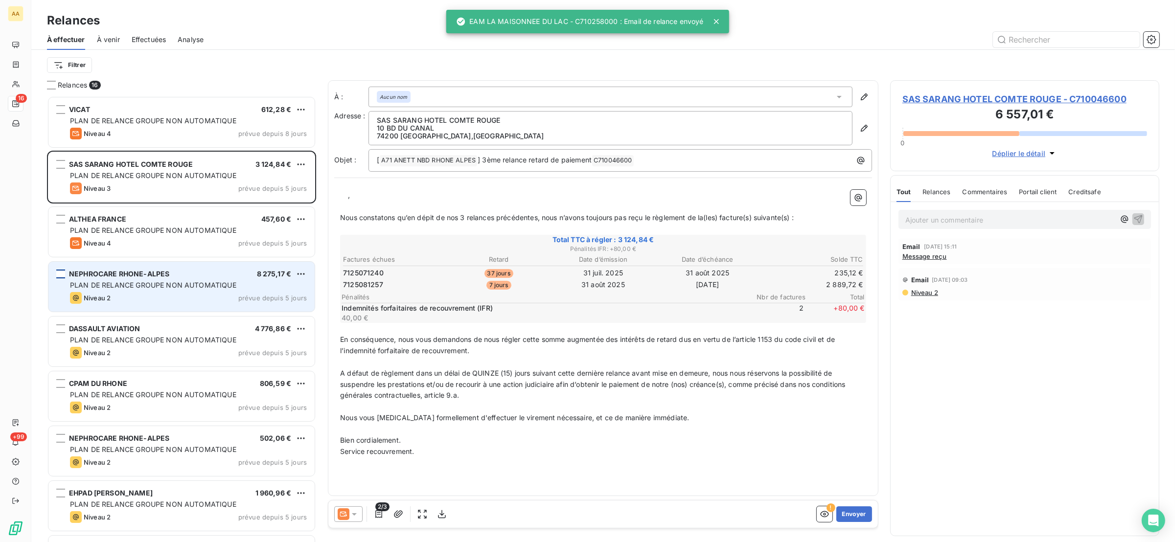
click at [63, 273] on div "grid" at bounding box center [60, 274] width 9 height 9
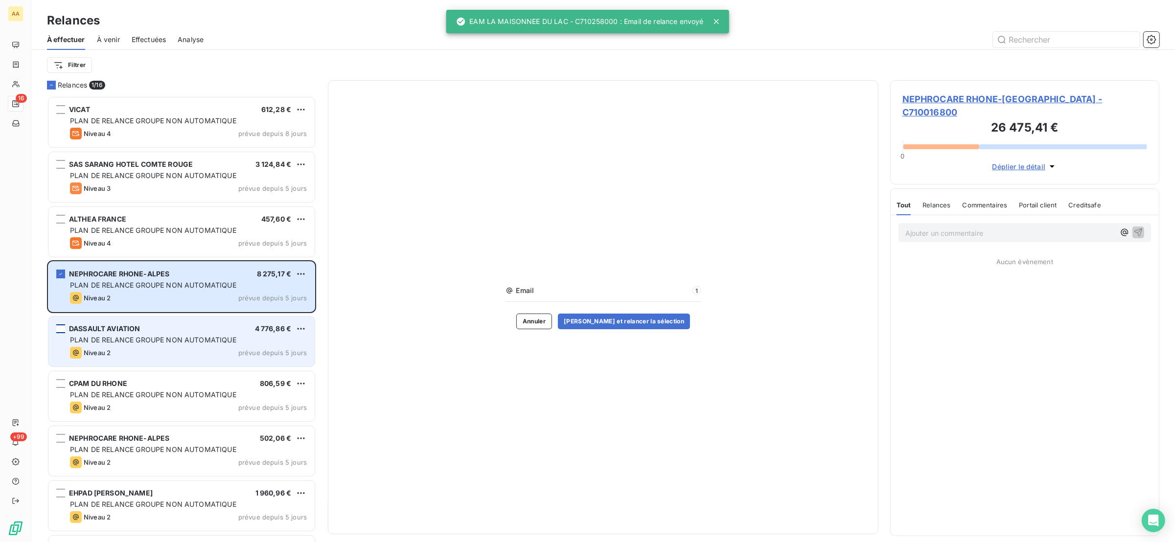
click at [60, 329] on div "grid" at bounding box center [60, 328] width 9 height 9
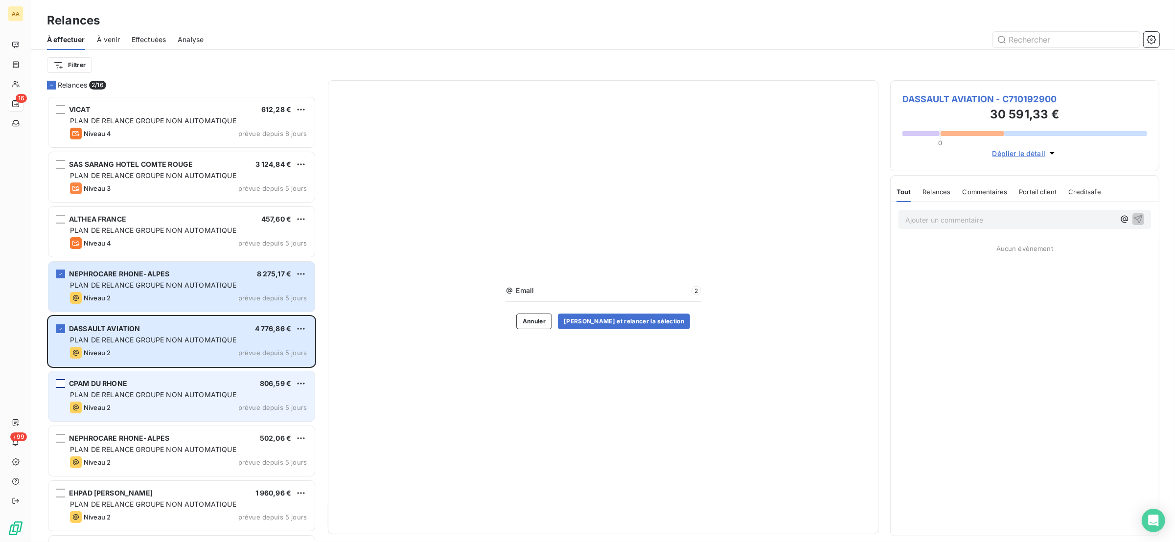
click at [60, 384] on div "grid" at bounding box center [60, 383] width 9 height 9
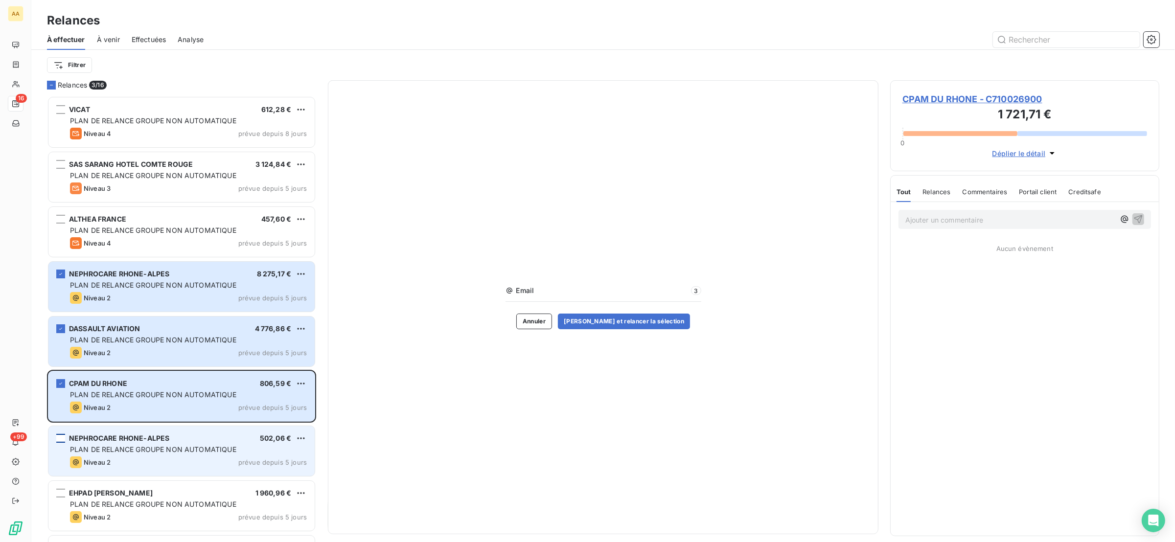
click at [61, 438] on div "grid" at bounding box center [60, 438] width 9 height 9
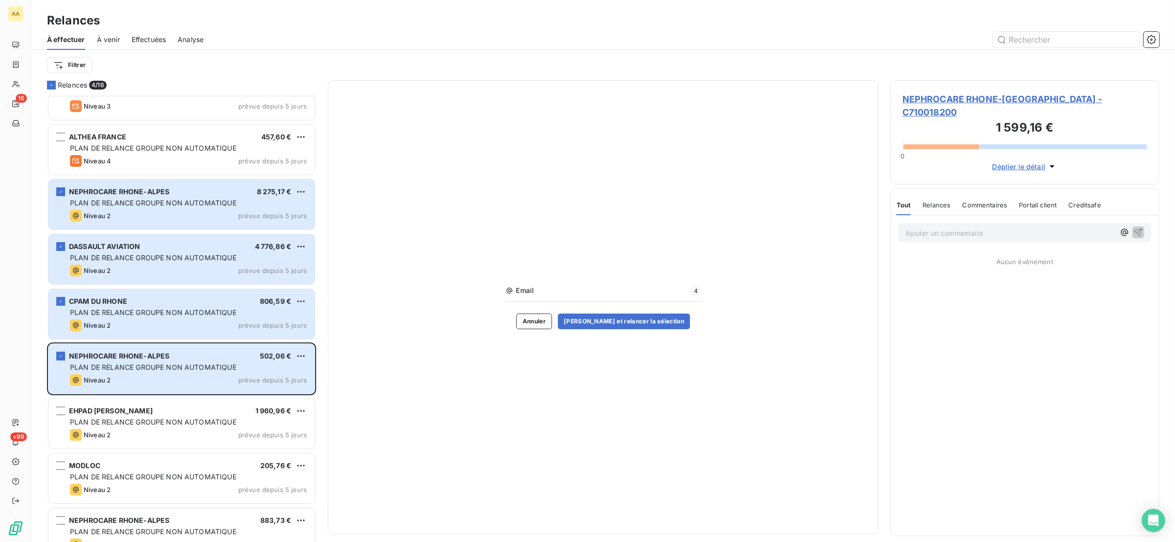
scroll to position [147, 0]
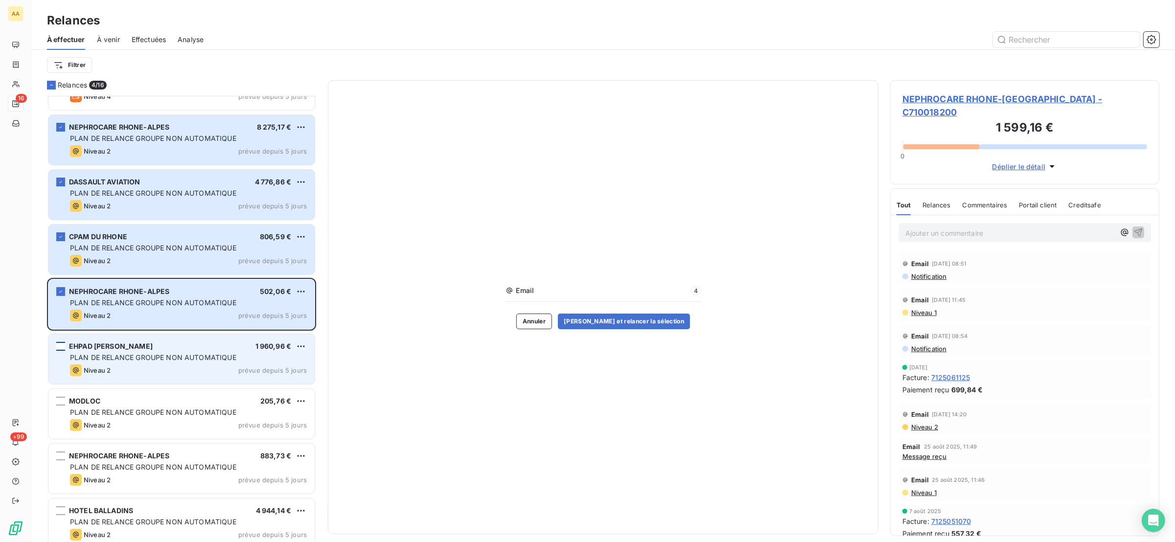
click at [60, 342] on div "grid" at bounding box center [60, 346] width 9 height 9
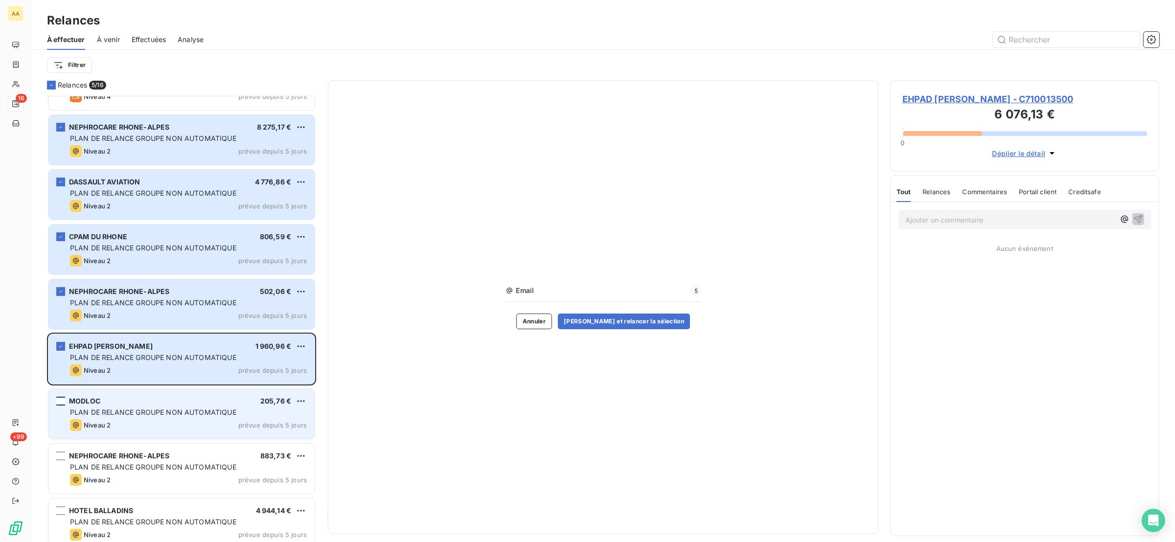
click at [63, 401] on div "grid" at bounding box center [60, 401] width 9 height 9
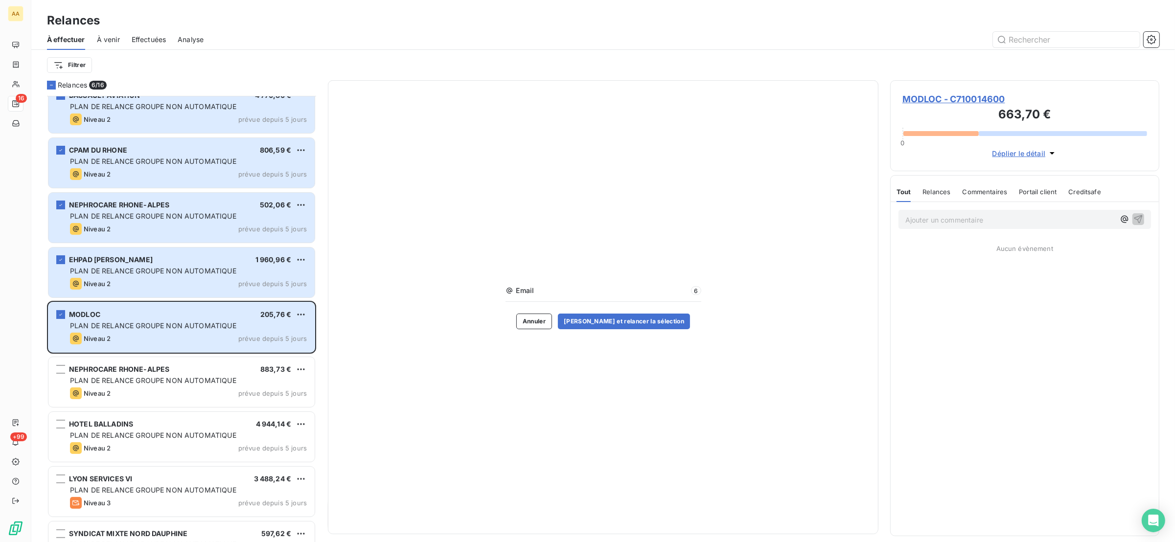
scroll to position [294, 0]
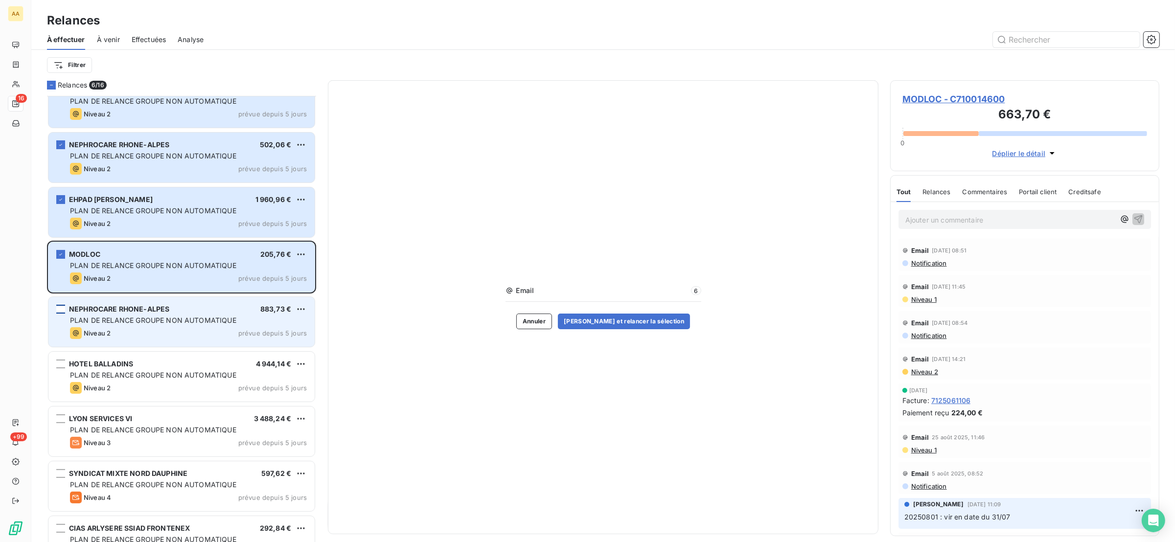
click at [62, 306] on div "grid" at bounding box center [60, 309] width 9 height 9
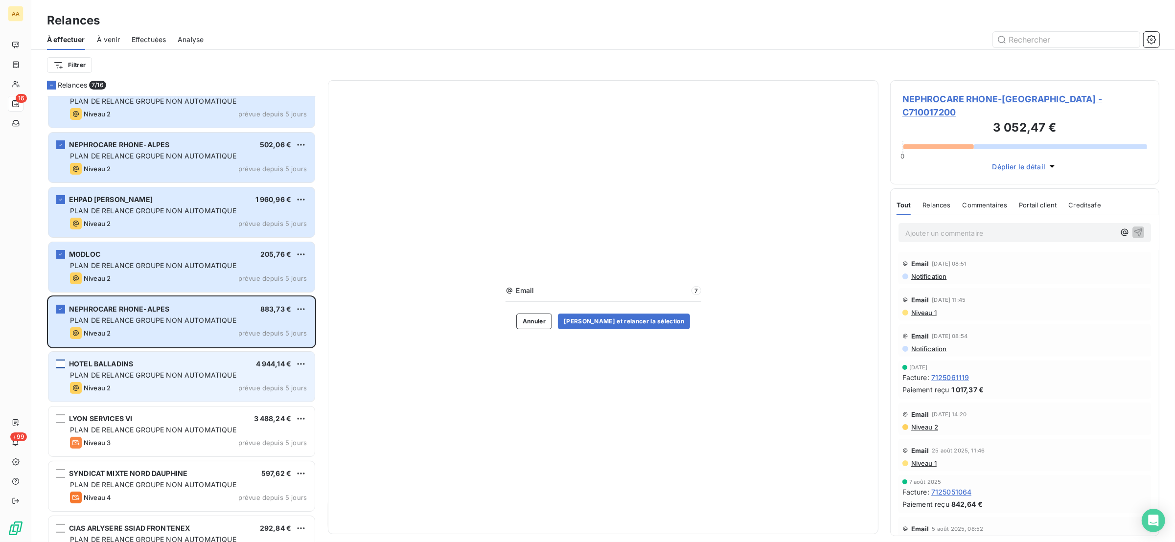
click at [63, 366] on div "grid" at bounding box center [60, 364] width 9 height 9
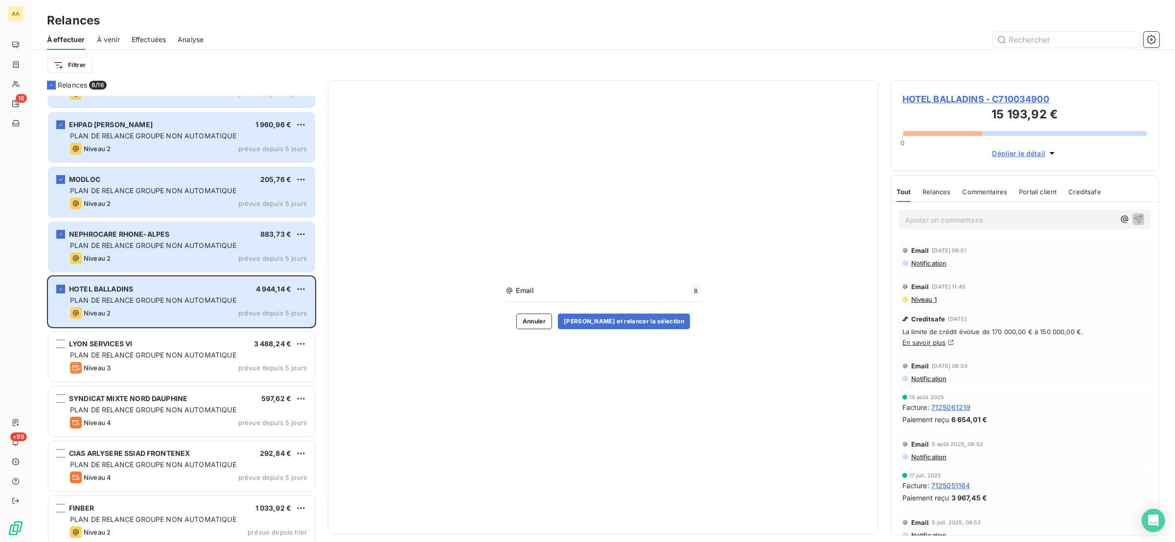
scroll to position [431, 0]
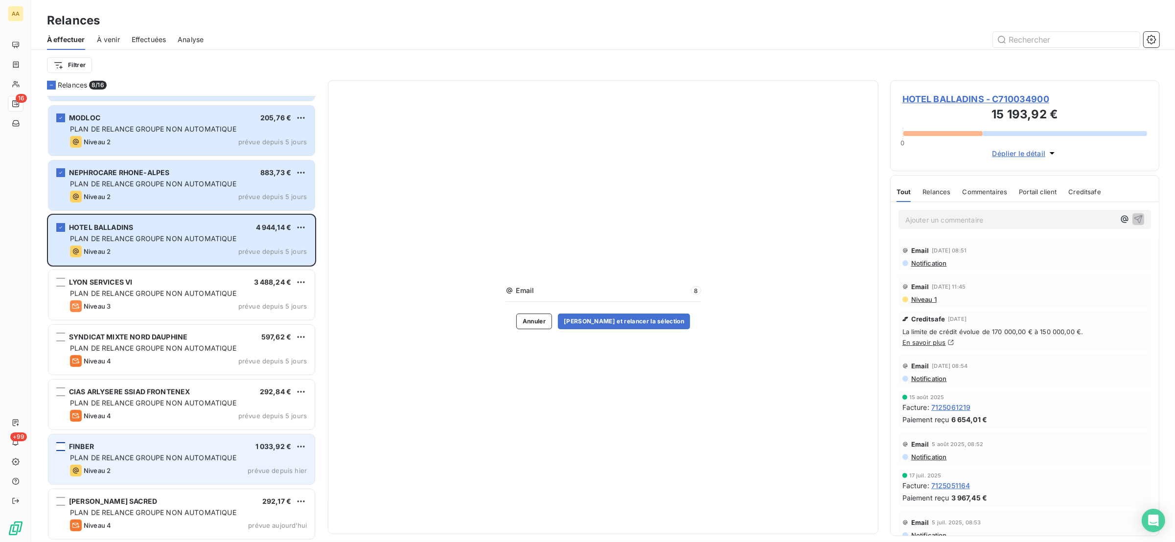
click at [62, 447] on div "grid" at bounding box center [60, 446] width 9 height 9
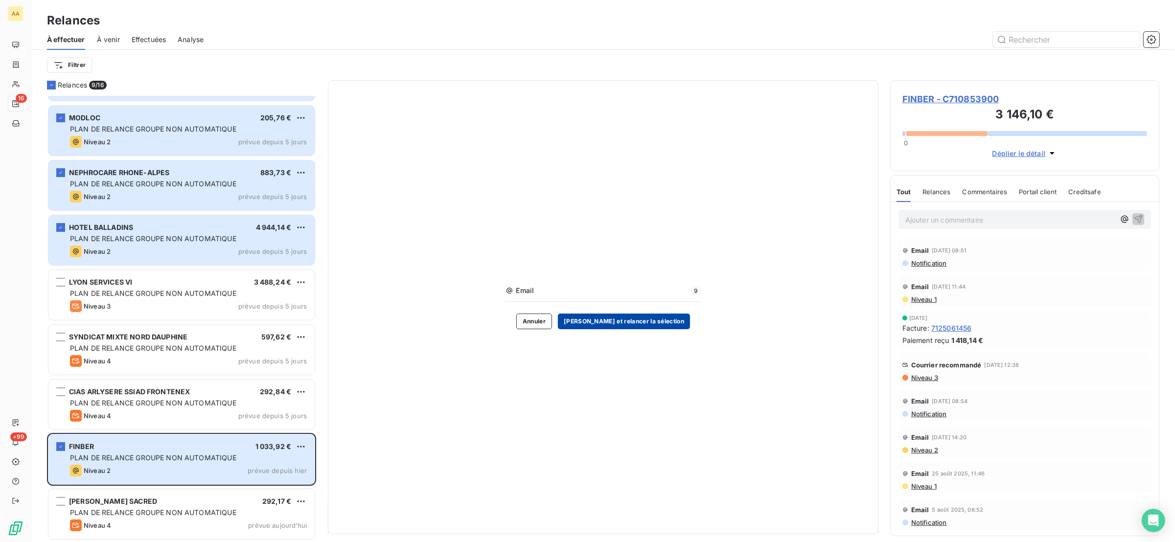
click at [649, 319] on button "Valider et relancer la sélection" at bounding box center [624, 322] width 132 height 16
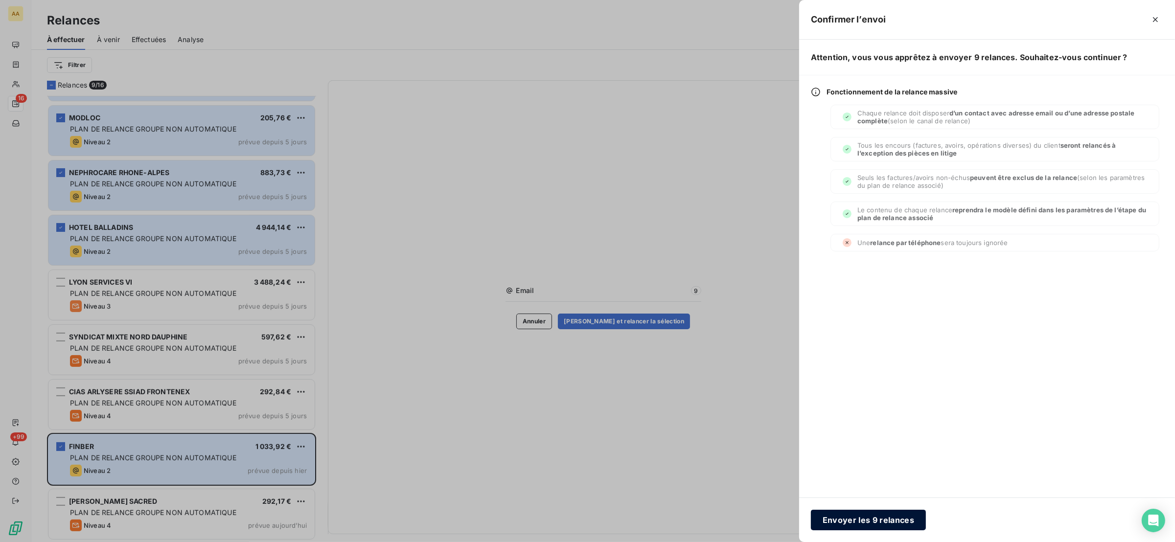
click at [831, 520] on button "Envoyer les 9 relances" at bounding box center [868, 520] width 115 height 21
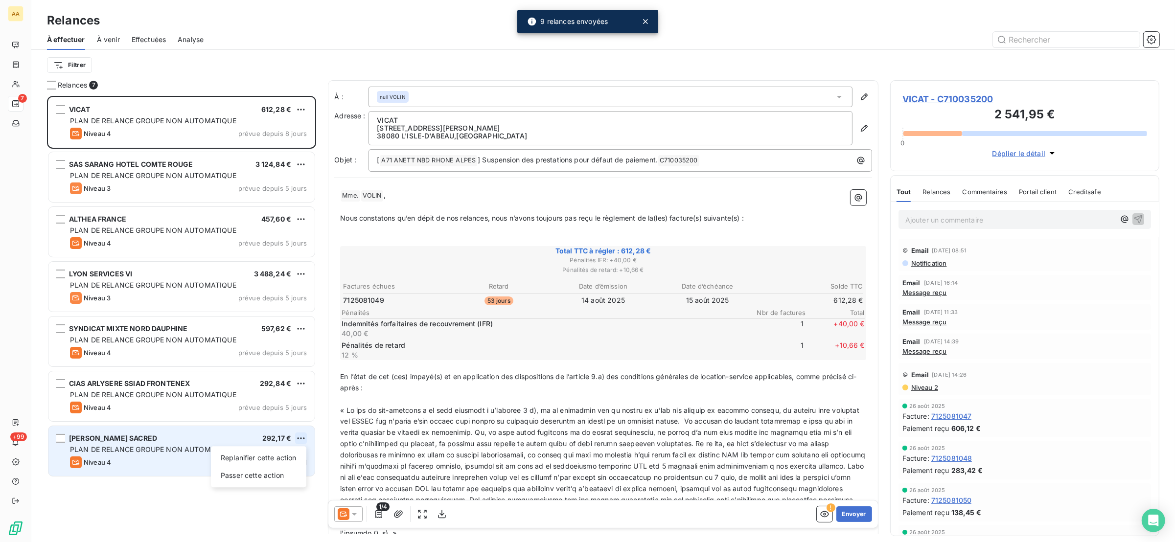
click at [302, 440] on html "AA 7 +99 Relances À effectuer À venir Effectuées Analyse Filtrer Relances 7 VIC…" at bounding box center [587, 271] width 1175 height 542
click at [274, 479] on div "Passer cette action" at bounding box center [259, 476] width 88 height 16
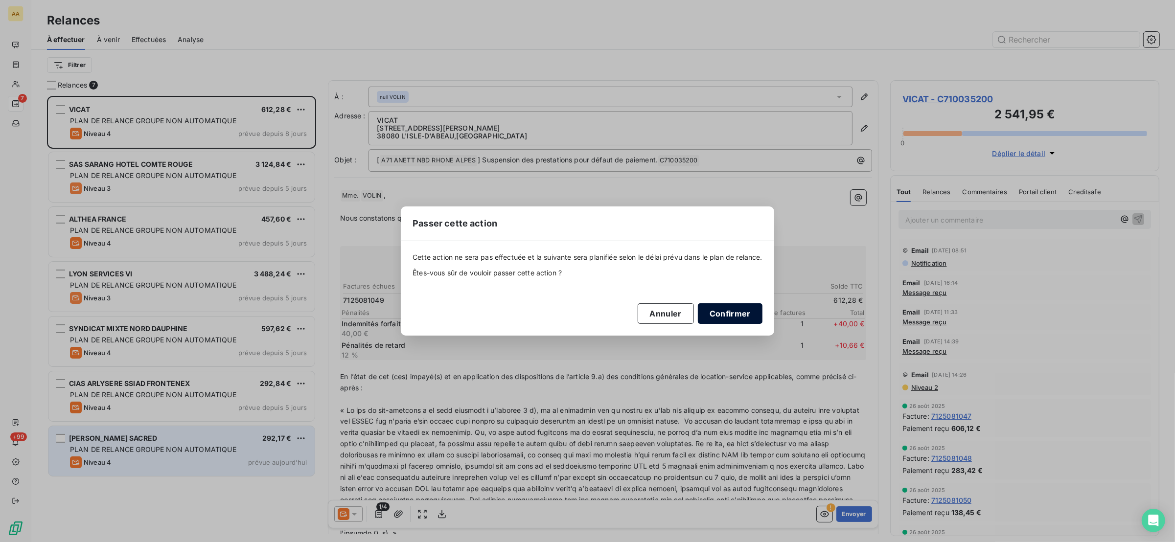
click at [737, 310] on button "Confirmer" at bounding box center [730, 313] width 65 height 21
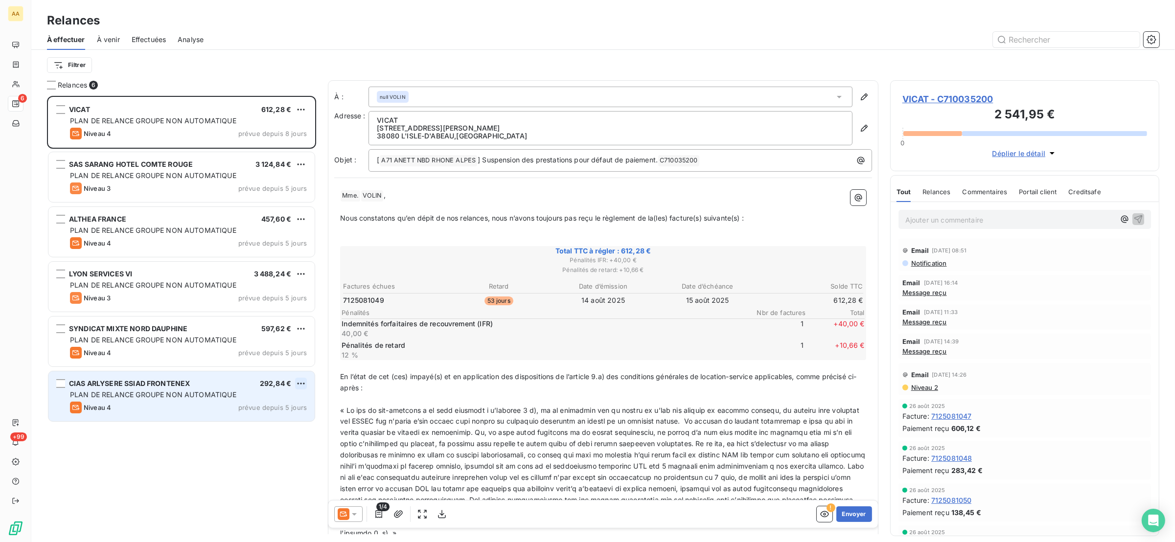
click at [300, 385] on html "AA 6 +99 Relances À effectuer À venir Effectuées Analyse Filtrer Relances 6 VIC…" at bounding box center [587, 271] width 1175 height 542
click at [281, 417] on div "Passer cette action" at bounding box center [259, 421] width 88 height 16
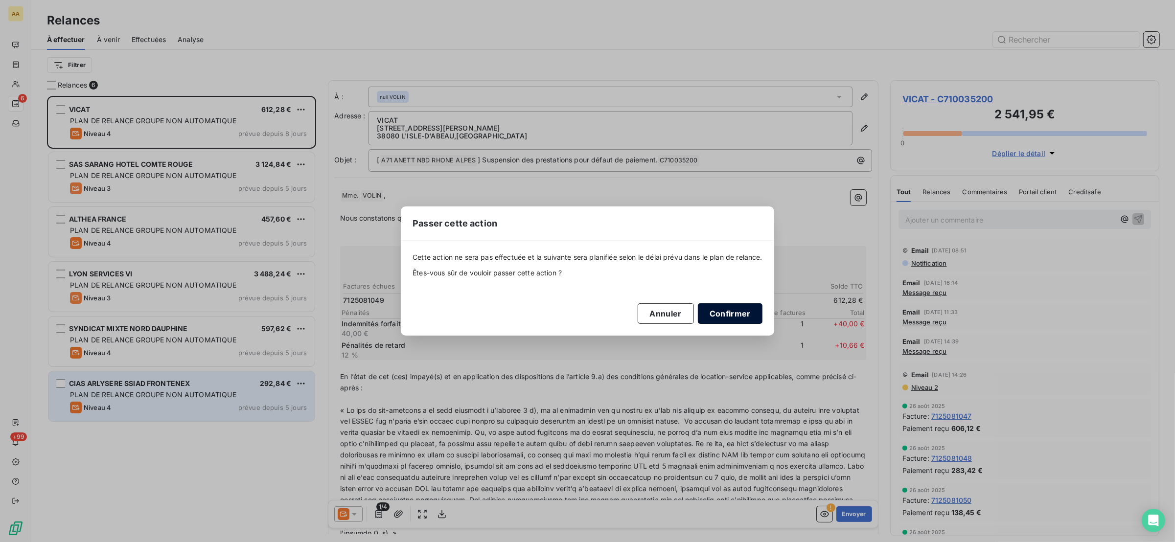
click at [721, 313] on button "Confirmer" at bounding box center [730, 313] width 65 height 21
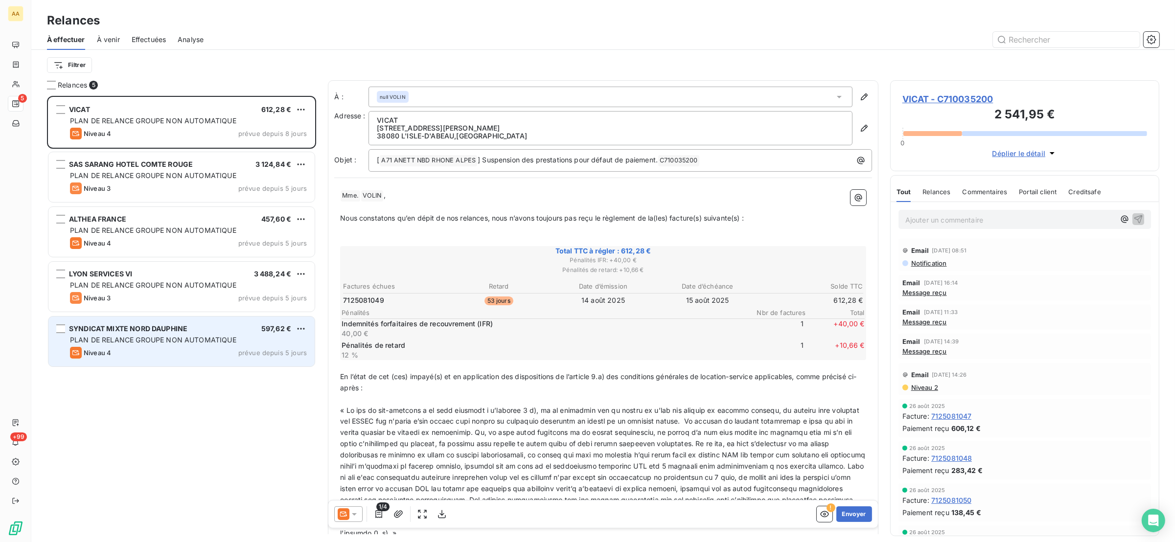
click at [156, 351] on div "Niveau 4 prévue depuis 5 jours" at bounding box center [188, 353] width 237 height 12
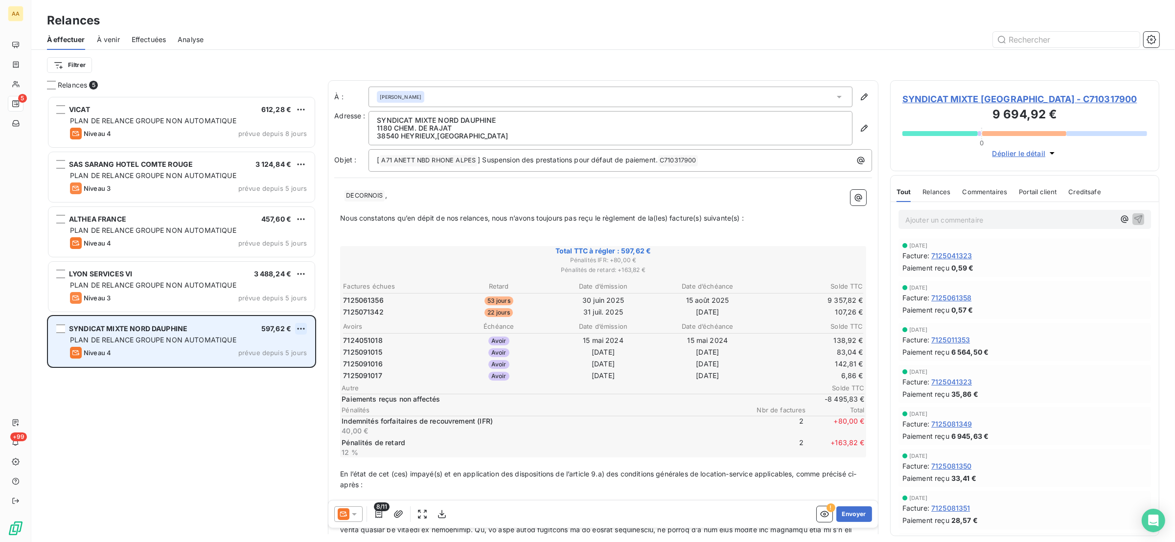
click at [301, 329] on html "AA 5 +99 Relances À effectuer À venir Effectuées Analyse Filtrer Relances 5 VIC…" at bounding box center [587, 271] width 1175 height 542
click at [274, 370] on div "Passer cette action" at bounding box center [259, 367] width 88 height 16
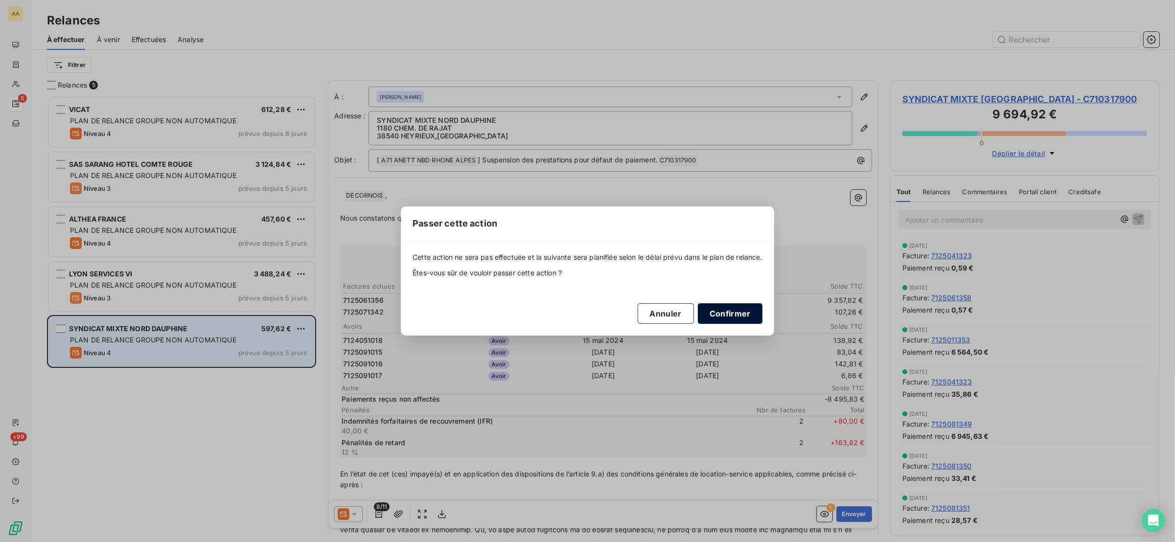
click at [723, 317] on button "Confirmer" at bounding box center [730, 313] width 65 height 21
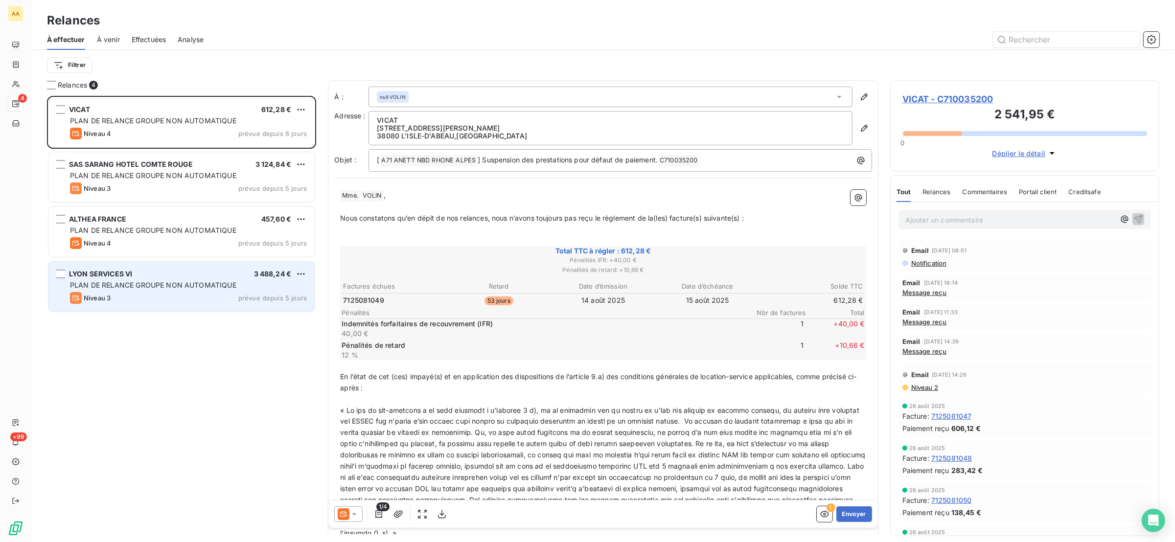
click at [236, 280] on div "PLAN DE RELANCE GROUPE NON AUTOMATIQUE" at bounding box center [188, 285] width 237 height 10
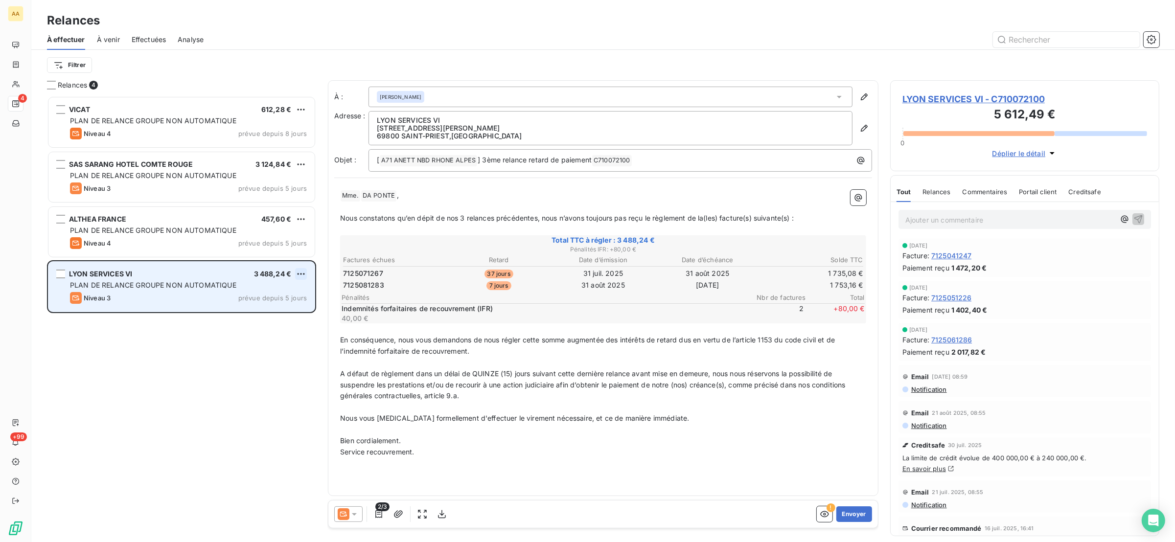
click at [302, 273] on html "AA 4 +99 Relances À effectuer À venir Effectuées Analyse Filtrer Relances 4 VIC…" at bounding box center [587, 271] width 1175 height 542
click at [284, 308] on div "Passer cette action" at bounding box center [259, 311] width 88 height 16
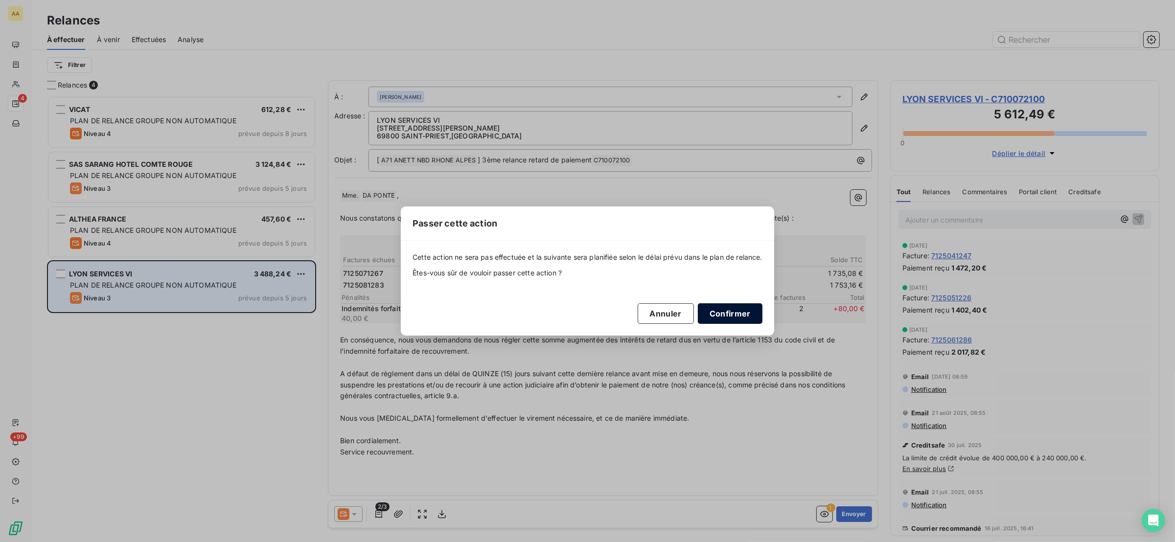
click at [741, 313] on button "Confirmer" at bounding box center [730, 313] width 65 height 21
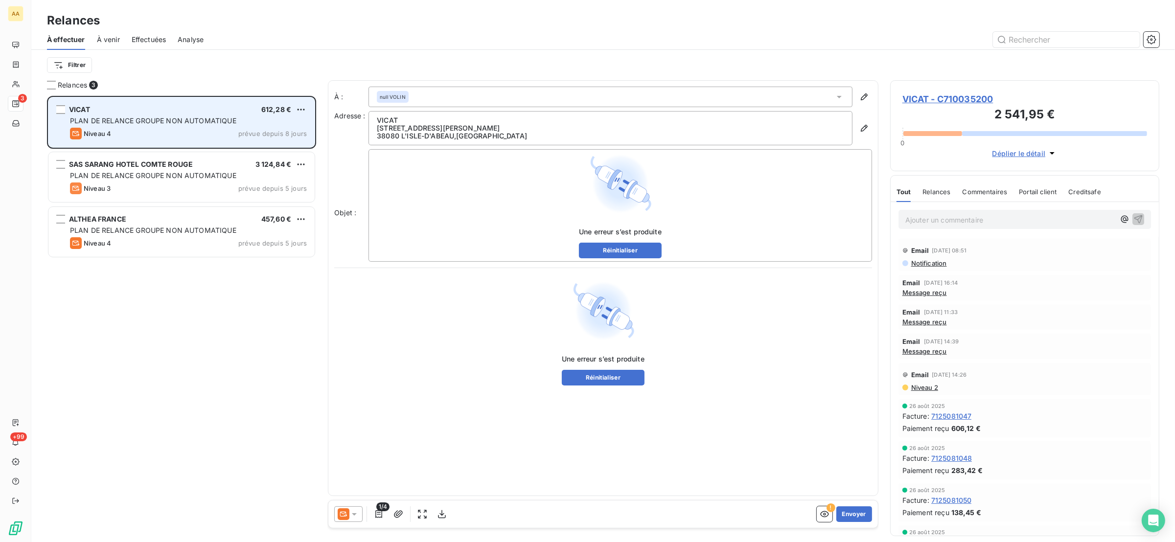
click at [170, 122] on span "PLAN DE RELANCE GROUPE NON AUTOMATIQUE" at bounding box center [153, 120] width 166 height 8
click at [100, 120] on span "PLAN DE RELANCE GROUPE NON AUTOMATIQUE" at bounding box center [153, 120] width 166 height 8
click at [75, 114] on div "VICAT 612,28 € PLAN DE RELANCE GROUPE NON AUTOMATIQUE Niveau 4 prévue depuis 8 …" at bounding box center [181, 122] width 266 height 50
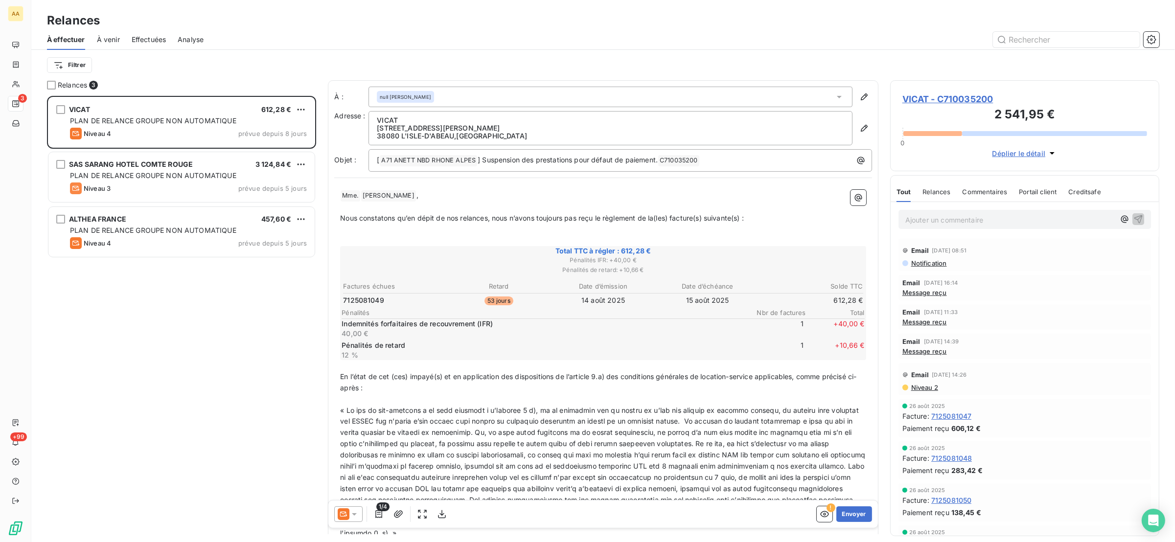
scroll to position [436, 258]
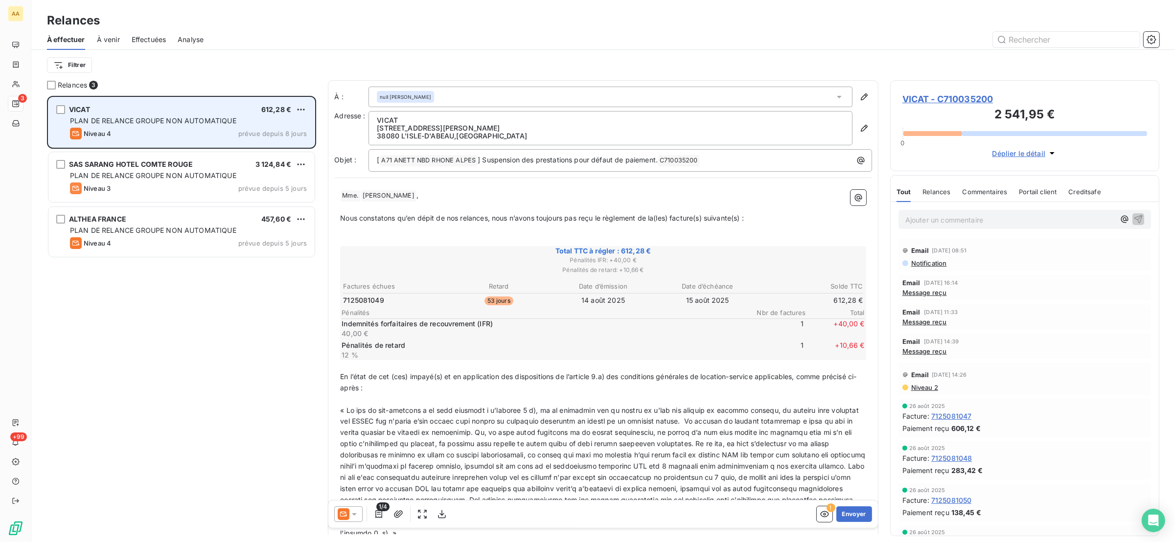
click at [105, 124] on span "PLAN DE RELANCE GROUPE NON AUTOMATIQUE" at bounding box center [153, 120] width 166 height 8
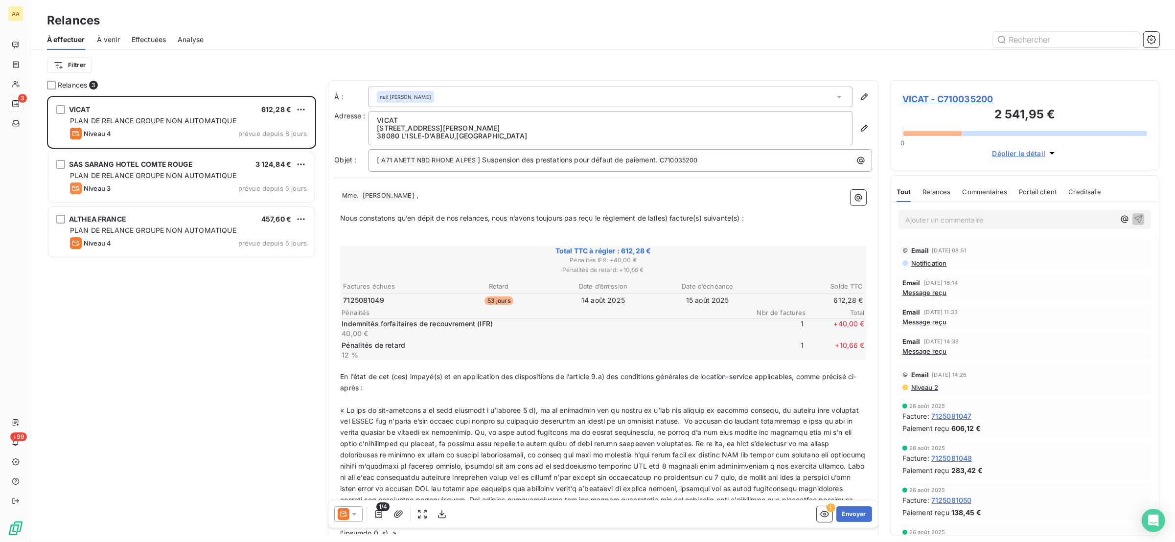
click at [969, 97] on span "VICAT - C710035200" at bounding box center [1024, 98] width 245 height 13
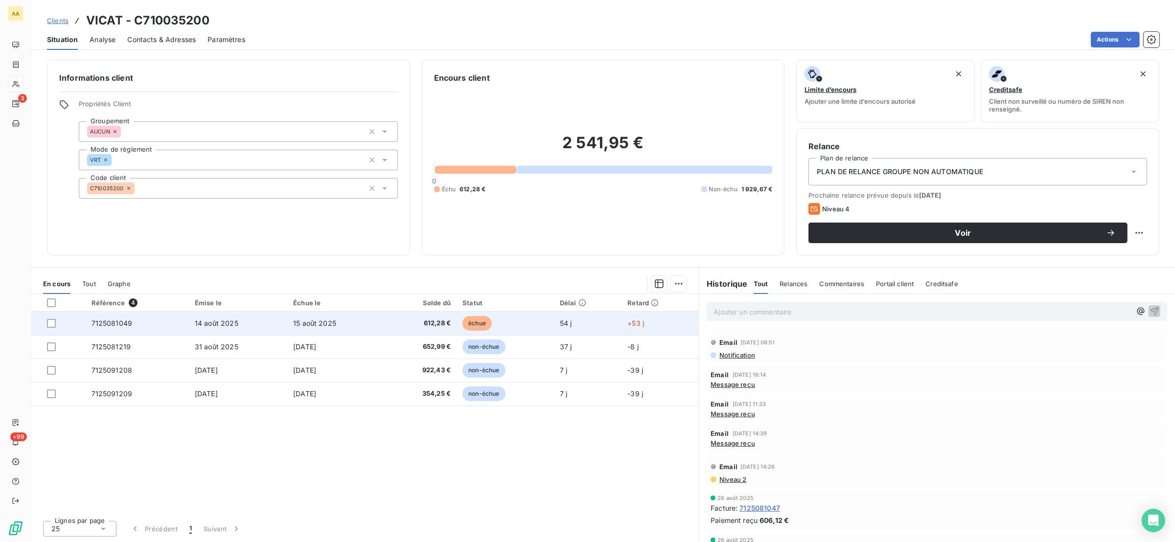
click at [434, 326] on span "612,28 €" at bounding box center [421, 324] width 60 height 10
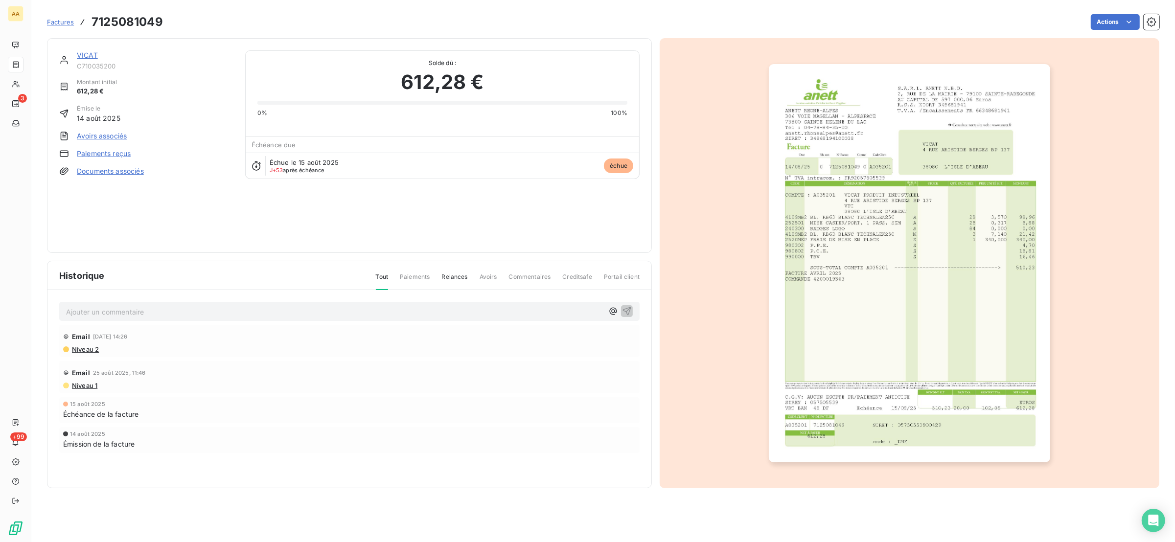
click at [872, 315] on img "button" at bounding box center [909, 263] width 281 height 398
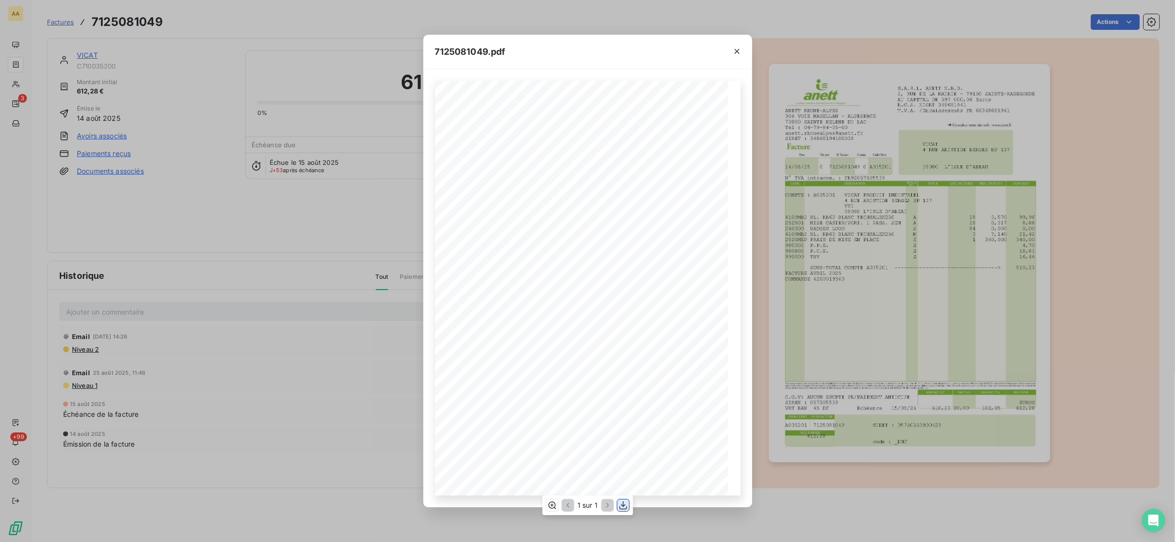
click at [625, 508] on icon "button" at bounding box center [623, 506] width 10 height 10
click at [255, 19] on div "7125081049.pdf S.A.R.L. ANETT N.B.D. [STREET_ADDRESS] AU CAPITAL DE 597 000,06 …" at bounding box center [587, 271] width 1175 height 542
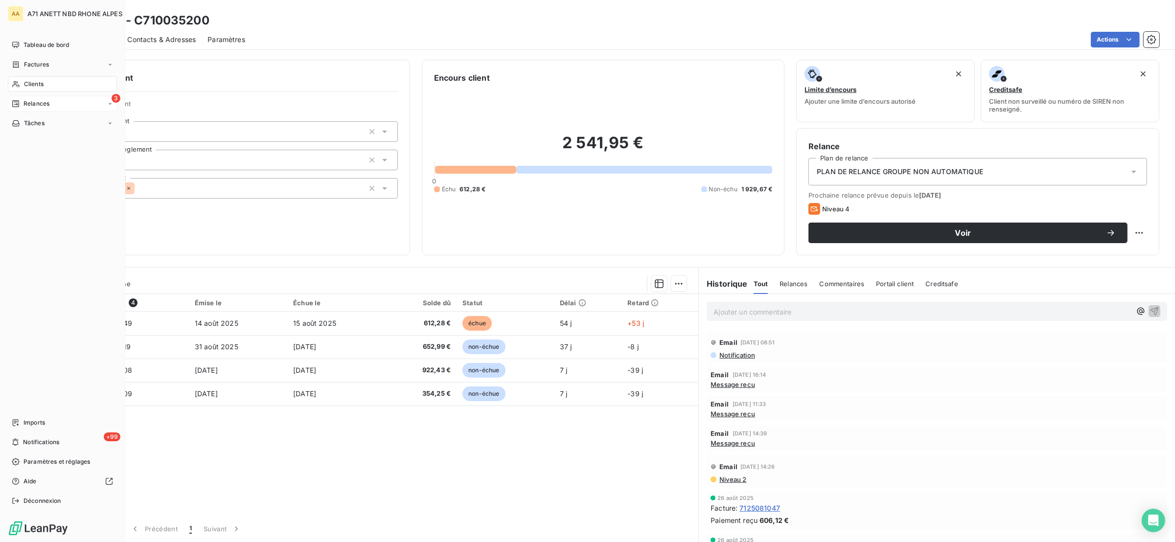
click at [41, 102] on span "Relances" at bounding box center [36, 103] width 26 height 9
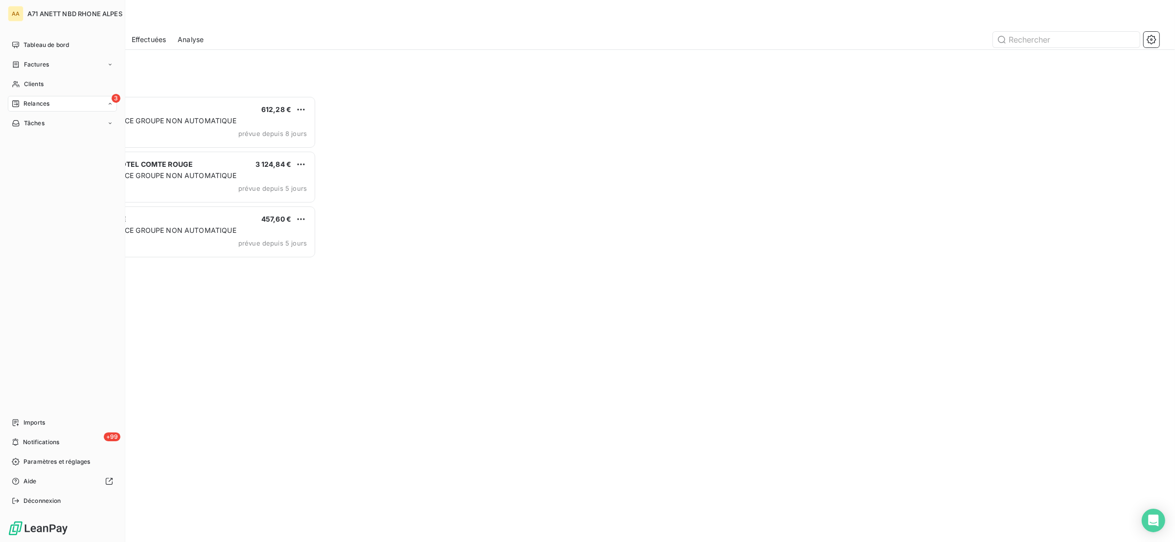
scroll to position [436, 258]
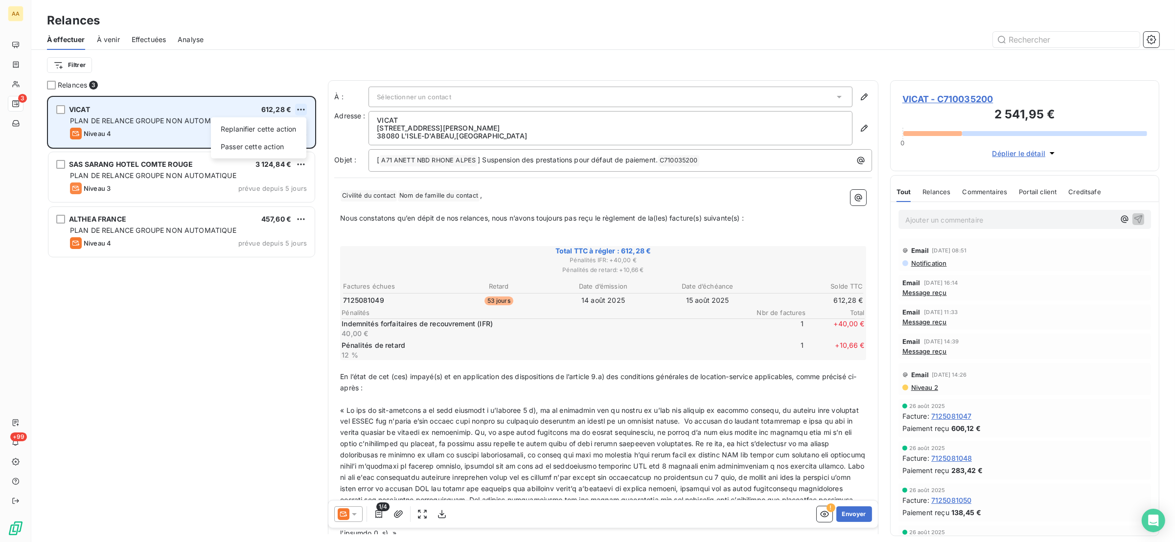
click at [302, 107] on html "AA 3 +99 Relances À effectuer À venir Effectuées Analyse Filtrer Relances 3 VIC…" at bounding box center [587, 271] width 1175 height 542
click at [271, 146] on div "Passer cette action" at bounding box center [259, 147] width 88 height 16
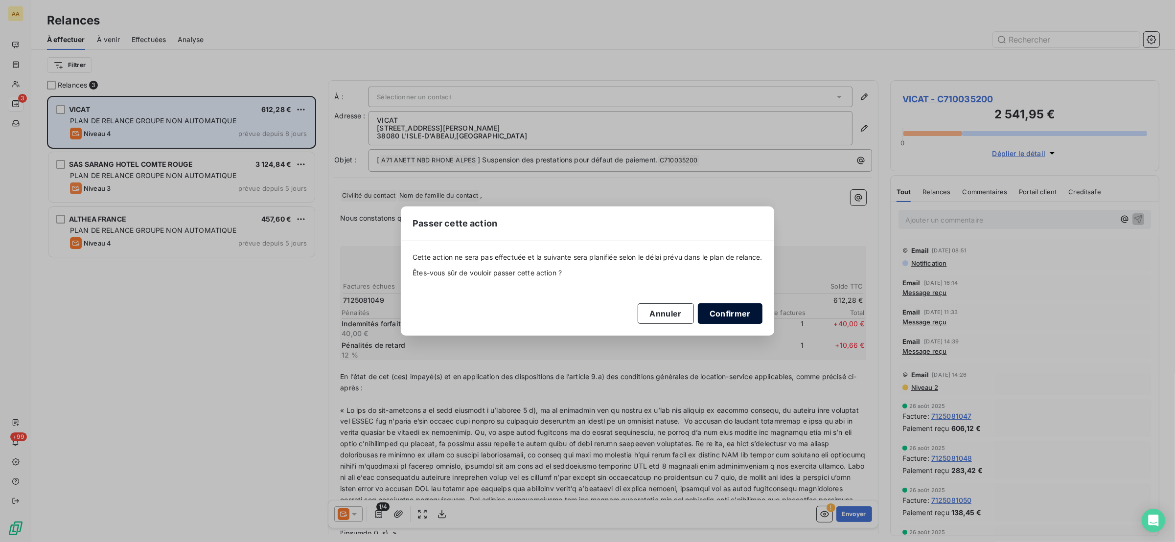
click at [743, 305] on button "Confirmer" at bounding box center [730, 313] width 65 height 21
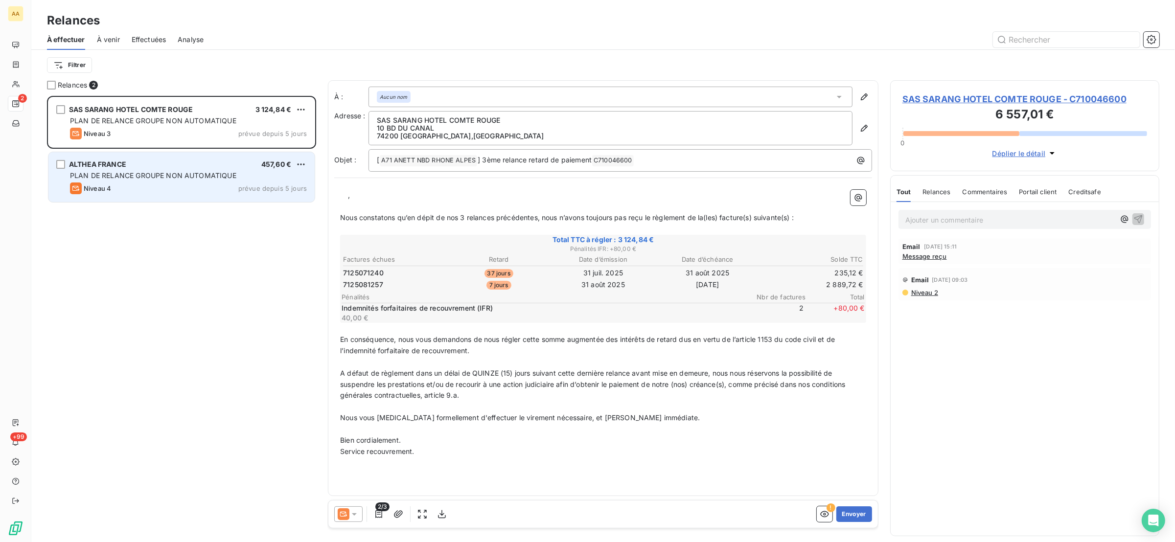
click at [168, 165] on div "[PERSON_NAME] FRANCE 457,60 €" at bounding box center [188, 164] width 237 height 9
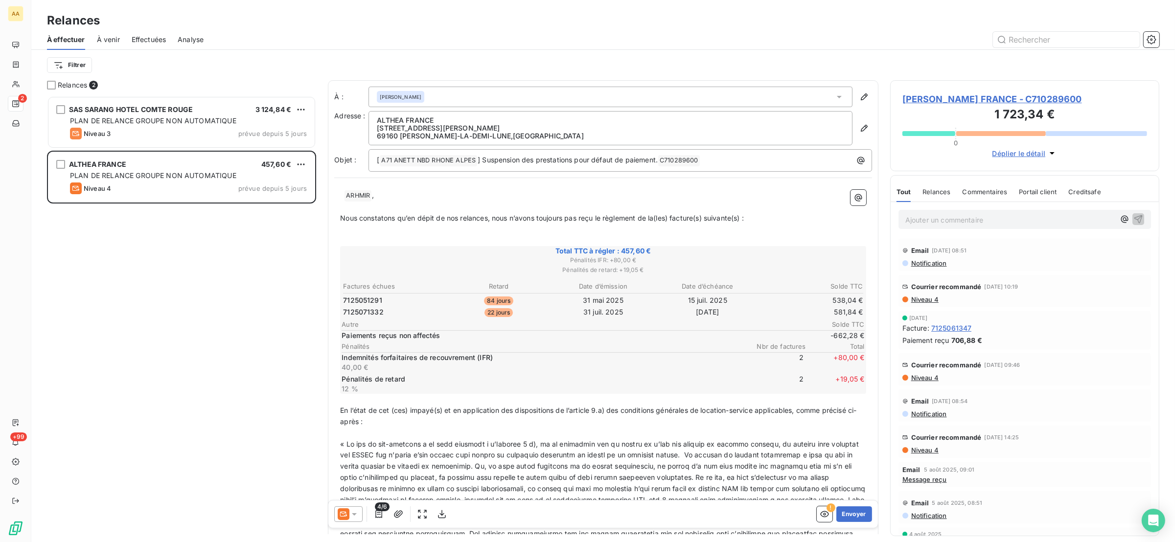
click at [927, 296] on span "Niveau 4" at bounding box center [924, 300] width 28 height 8
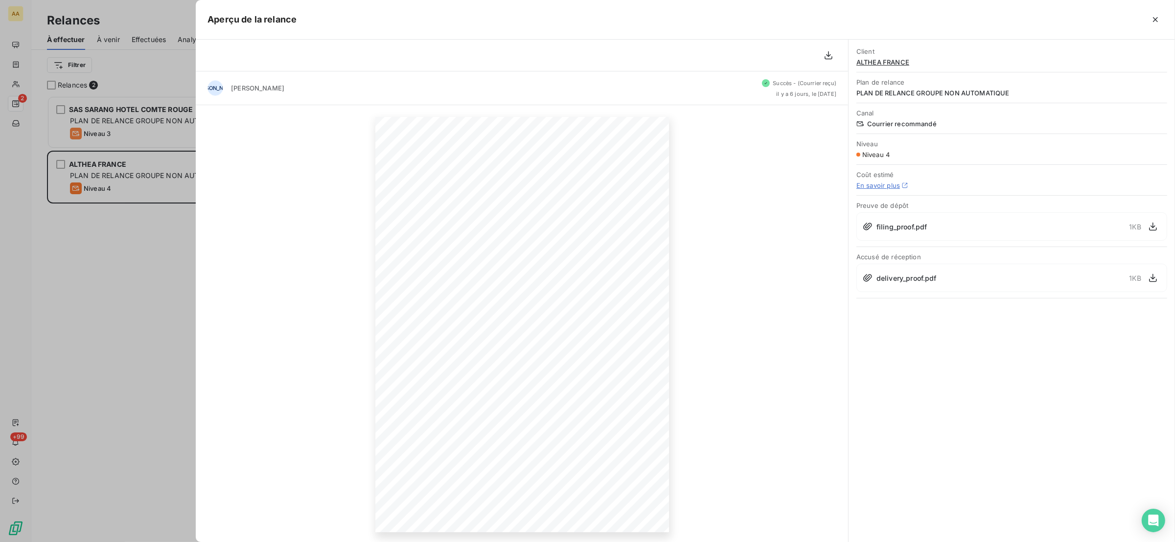
scroll to position [1, 0]
click at [830, 54] on icon "button" at bounding box center [828, 55] width 10 height 10
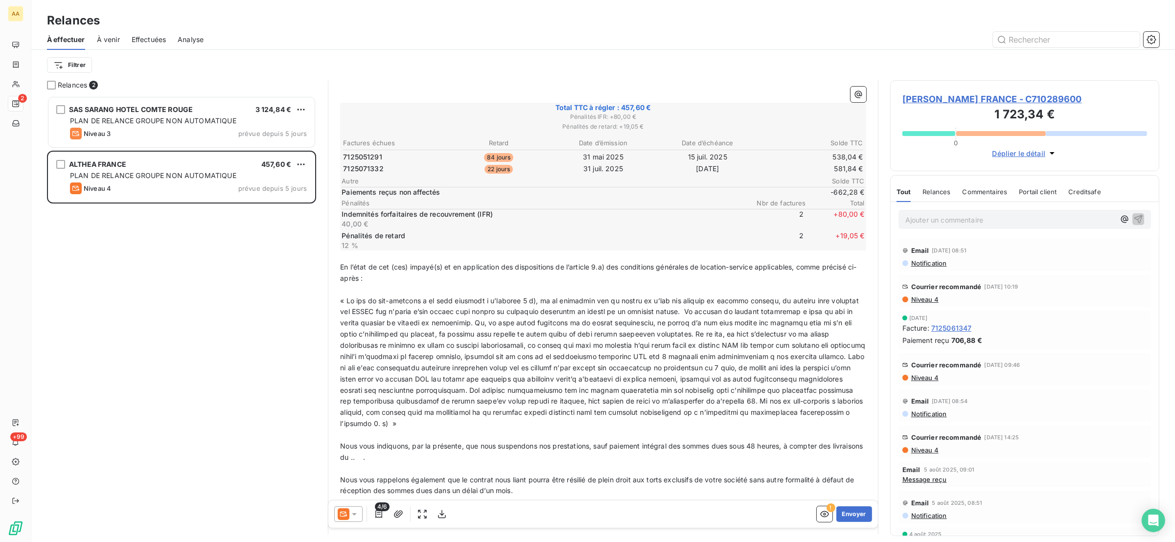
scroll to position [147, 0]
click at [935, 97] on span "[PERSON_NAME] FRANCE - C710289600" at bounding box center [1024, 98] width 245 height 13
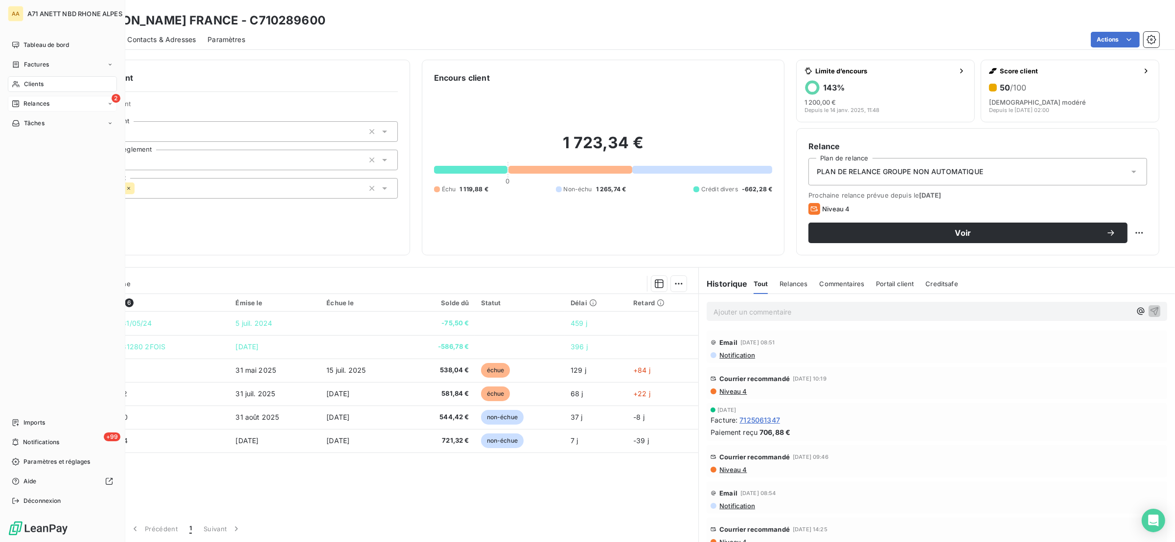
click at [18, 83] on icon at bounding box center [16, 84] width 8 height 8
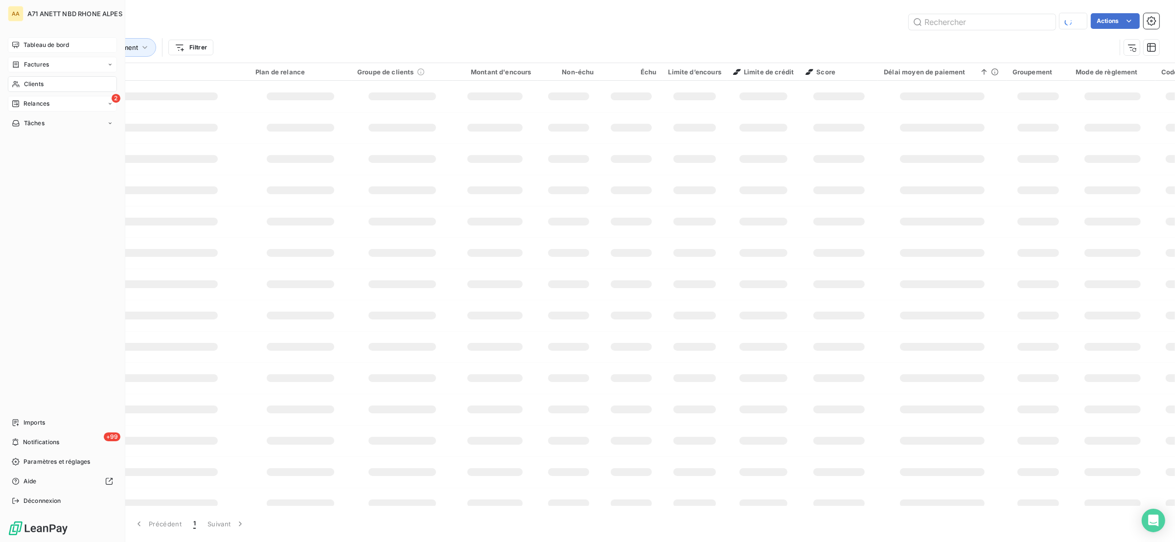
click at [33, 65] on span "Factures" at bounding box center [36, 64] width 25 height 9
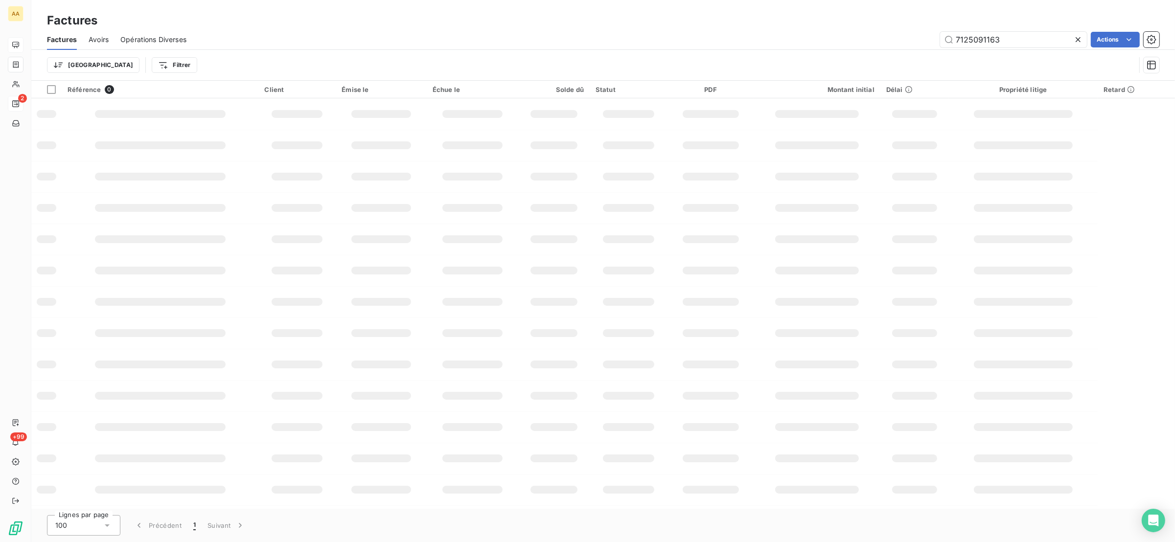
drag, startPoint x: 1012, startPoint y: 39, endPoint x: 922, endPoint y: 41, distance: 90.1
click at [922, 41] on div "7125091163 Actions" at bounding box center [678, 40] width 961 height 16
type input "71250912151"
click at [1028, 40] on input "71250912151" at bounding box center [1013, 40] width 147 height 16
click at [1021, 38] on input "71250912151" at bounding box center [1013, 40] width 147 height 16
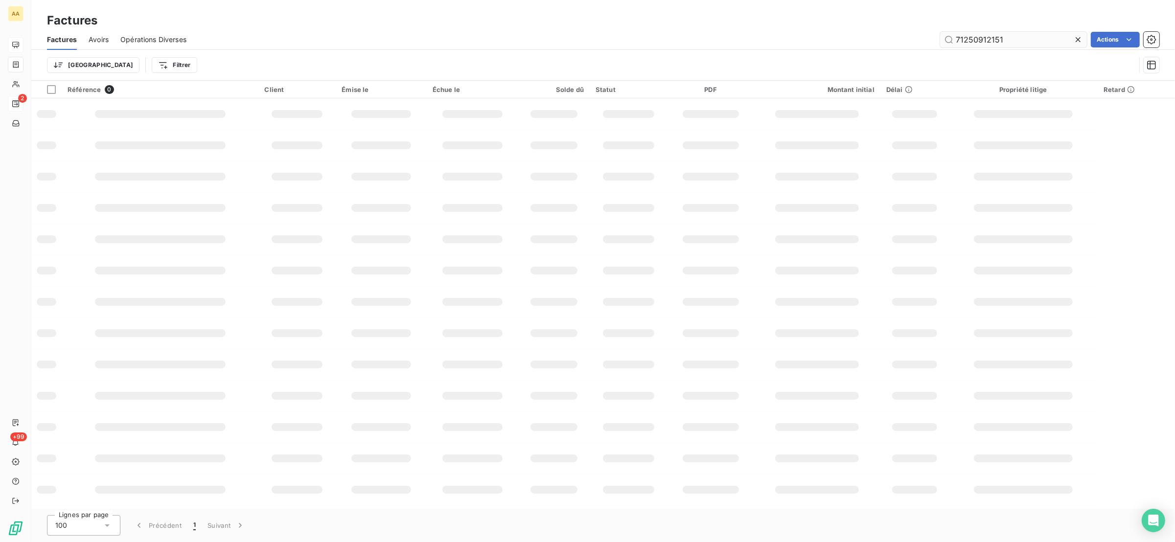
click at [1021, 38] on input "71250912151" at bounding box center [1013, 40] width 147 height 16
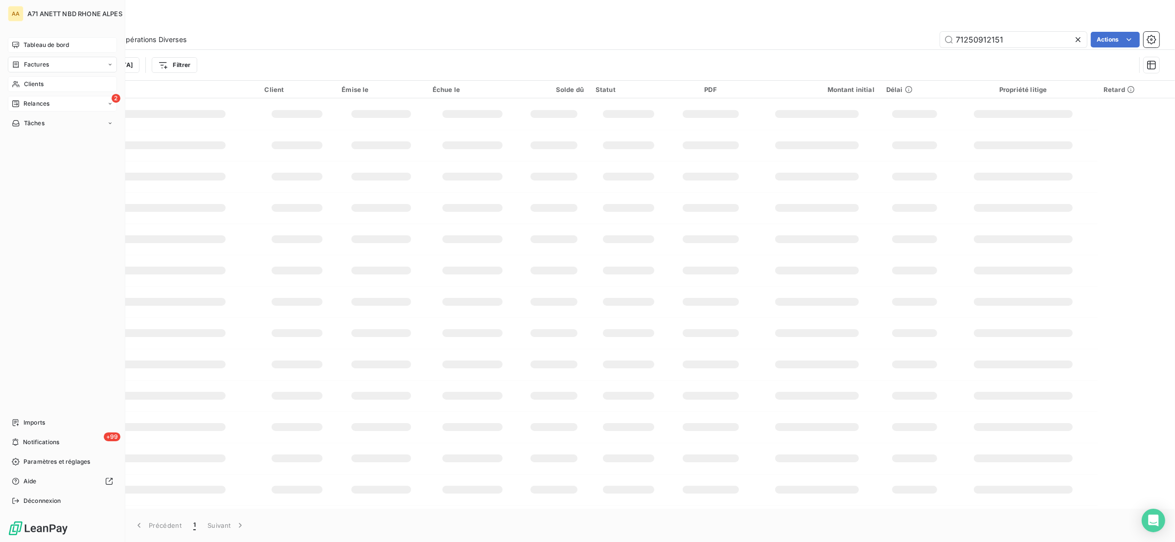
click at [37, 80] on span "Clients" at bounding box center [34, 84] width 20 height 9
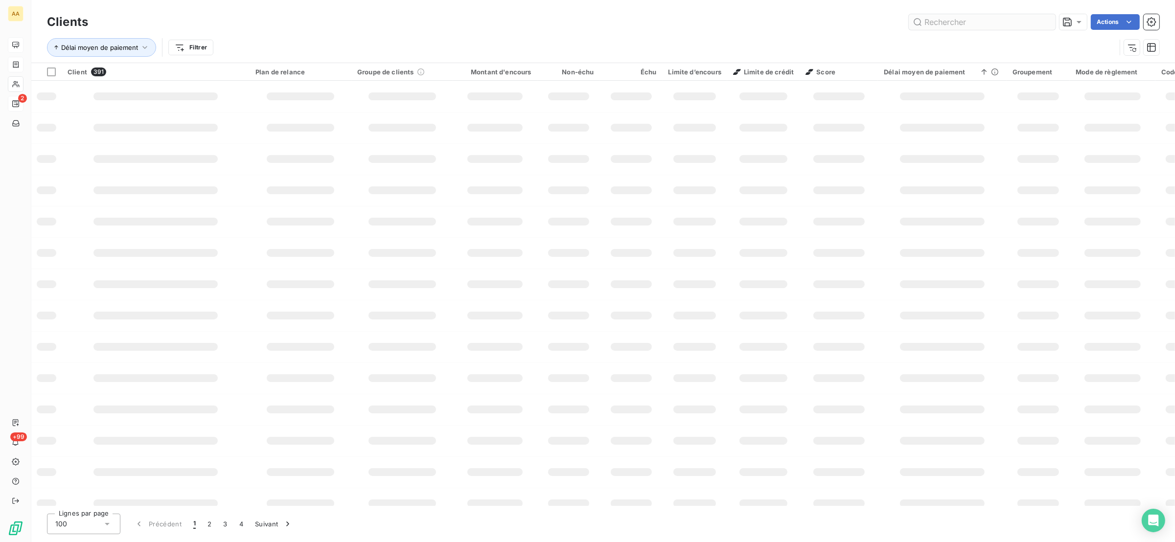
click at [983, 22] on input "text" at bounding box center [982, 22] width 147 height 16
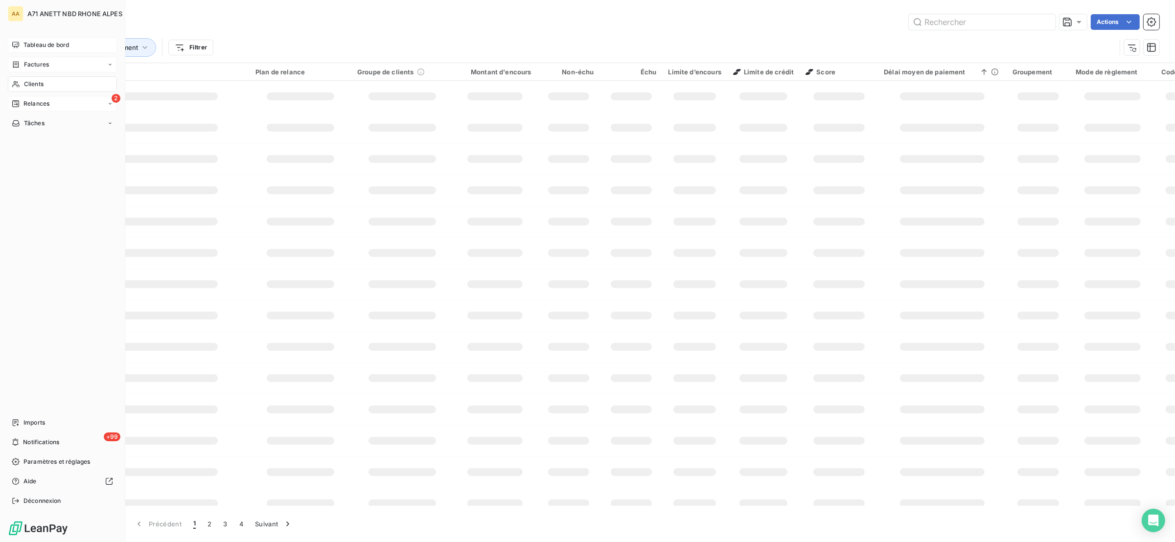
click at [28, 63] on span "Factures" at bounding box center [36, 64] width 25 height 9
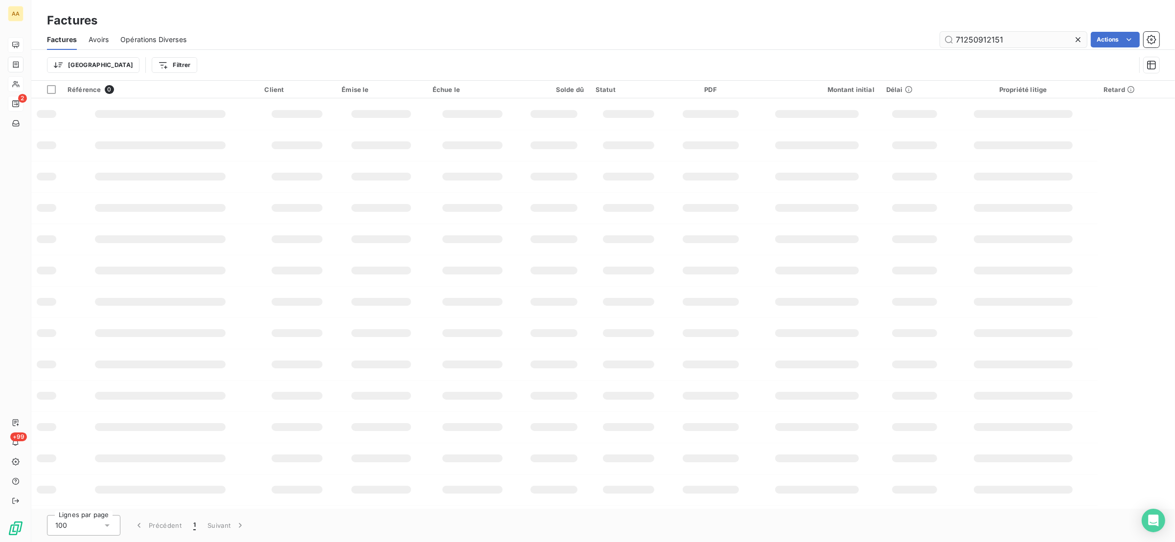
click at [1014, 38] on input "71250912151" at bounding box center [1013, 40] width 147 height 16
click at [1028, 35] on input "71250912151" at bounding box center [1013, 40] width 147 height 16
type input "7125091215"
